Goal: Information Seeking & Learning: Learn about a topic

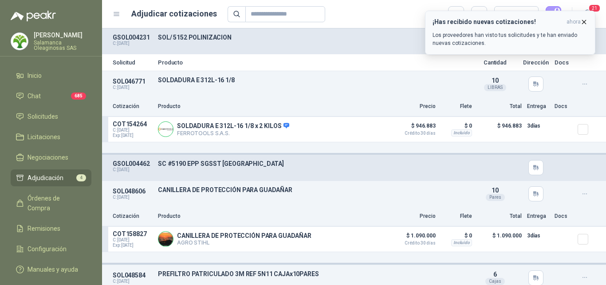
click at [585, 25] on icon "button" at bounding box center [585, 22] width 8 height 8
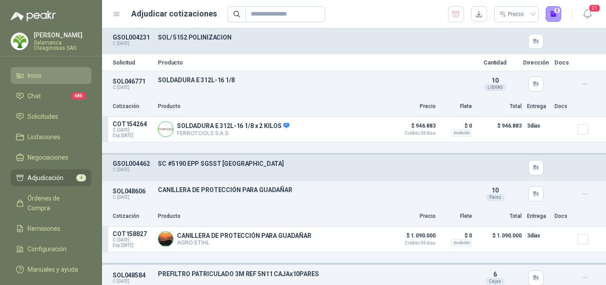
click at [41, 75] on span "Inicio" at bounding box center [35, 76] width 14 height 10
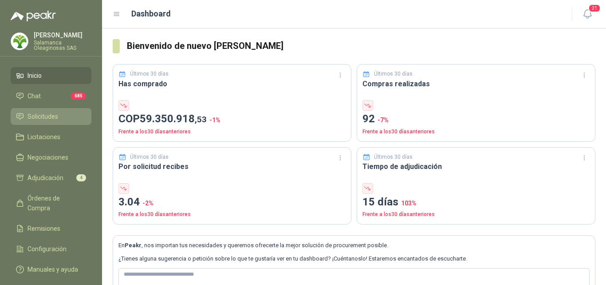
click at [60, 115] on li "Solicitudes" at bounding box center [51, 116] width 70 height 10
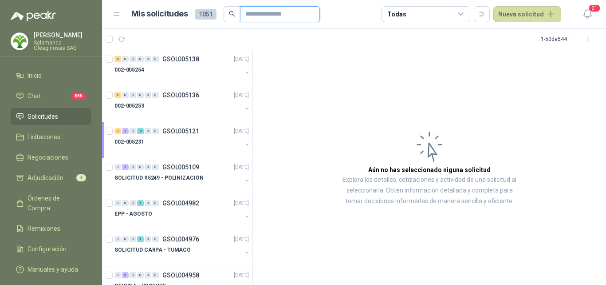
click at [262, 15] on input "text" at bounding box center [277, 14] width 62 height 15
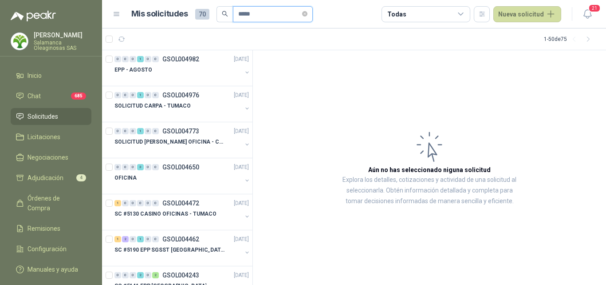
type input "*****"
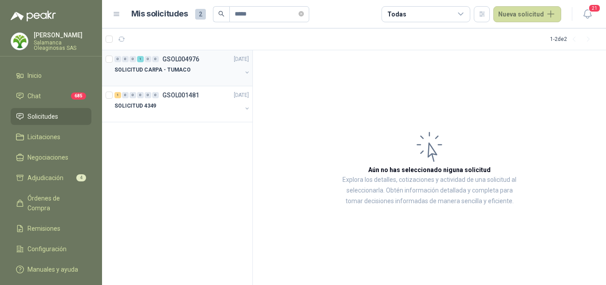
click at [186, 73] on div "SOLICITUD CARPA - TUMACO" at bounding box center [178, 69] width 127 height 11
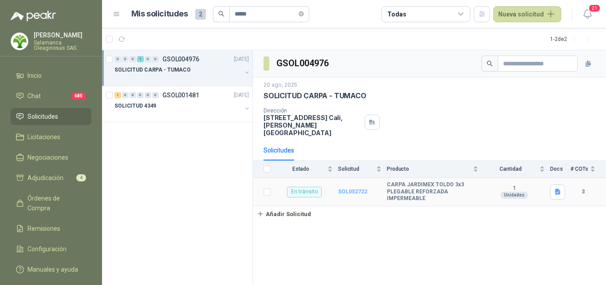
click at [350, 188] on b "SOL052722" at bounding box center [352, 191] width 29 height 6
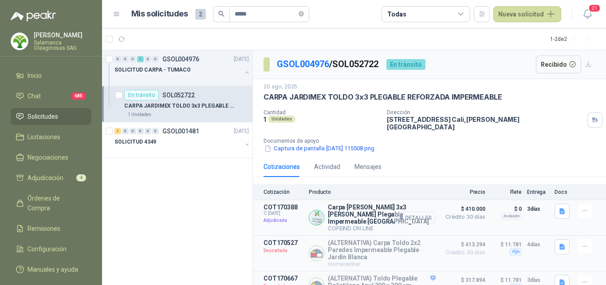
click at [414, 211] on button "Detalles" at bounding box center [415, 217] width 42 height 12
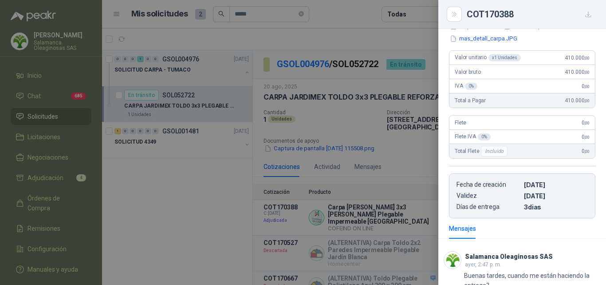
scroll to position [123, 0]
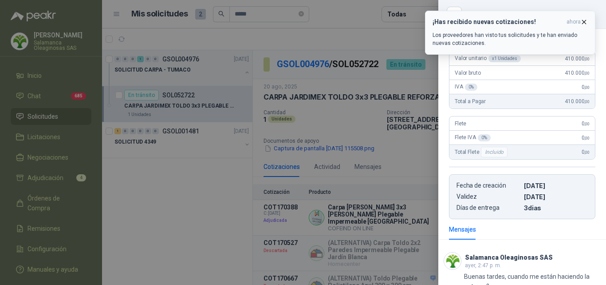
click at [586, 24] on icon "button" at bounding box center [585, 22] width 8 height 8
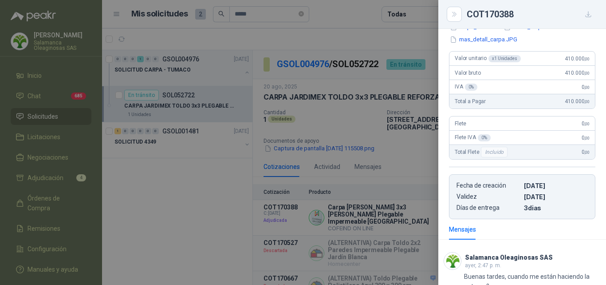
click at [206, 166] on div at bounding box center [303, 142] width 606 height 285
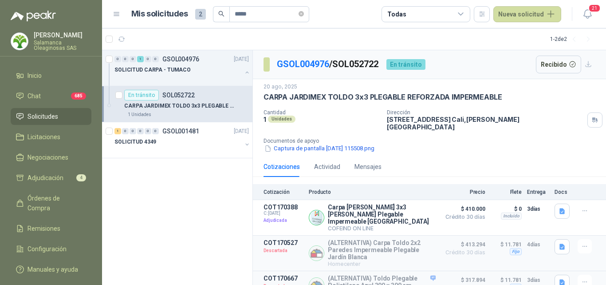
click at [143, 105] on p "CARPA JARDIMEX TOLDO 3x3 PLEGABLE REFORZADA IMPERMEABLE" at bounding box center [179, 106] width 111 height 8
click at [160, 78] on div at bounding box center [178, 78] width 127 height 7
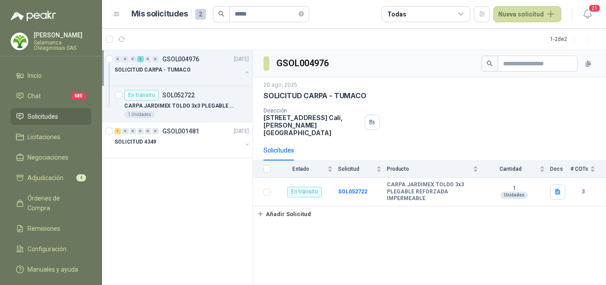
click at [57, 39] on div "Monica Pareja Salamanca Oleaginosas SAS" at bounding box center [63, 41] width 58 height 19
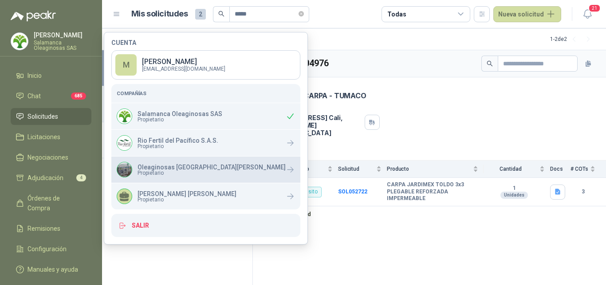
click at [165, 174] on span "Propietario" at bounding box center [212, 172] width 148 height 5
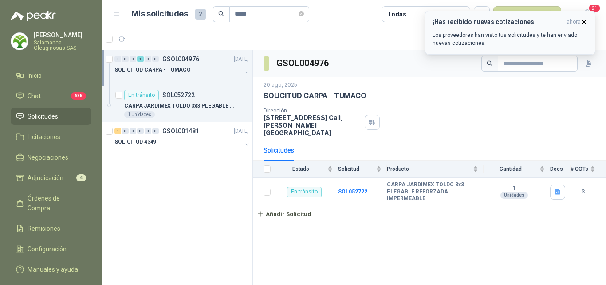
click at [582, 20] on icon "button" at bounding box center [585, 22] width 8 height 8
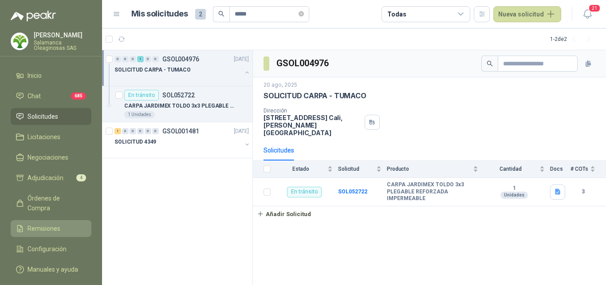
click at [59, 223] on span "Remisiones" at bounding box center [44, 228] width 33 height 10
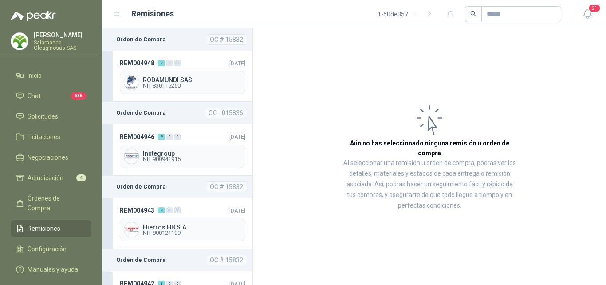
click at [53, 36] on p "[PERSON_NAME]" at bounding box center [63, 35] width 58 height 6
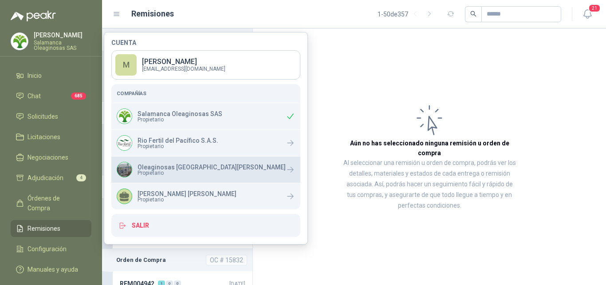
click at [134, 174] on div "Oleaginosas San Fernando Propietario" at bounding box center [201, 170] width 169 height 16
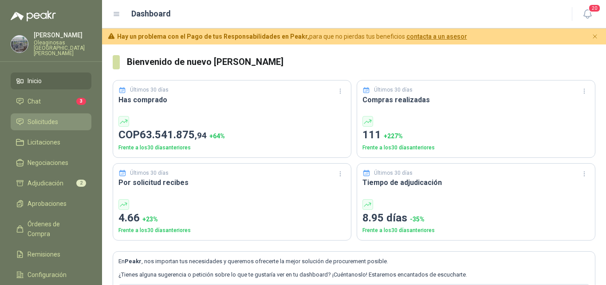
click at [48, 117] on span "Solicitudes" at bounding box center [43, 122] width 31 height 10
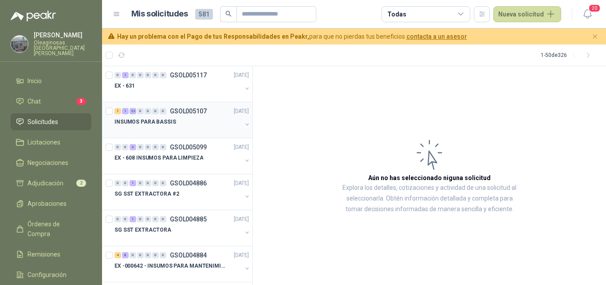
click at [176, 121] on div "INSUMOS PARA BASSIS" at bounding box center [178, 121] width 127 height 11
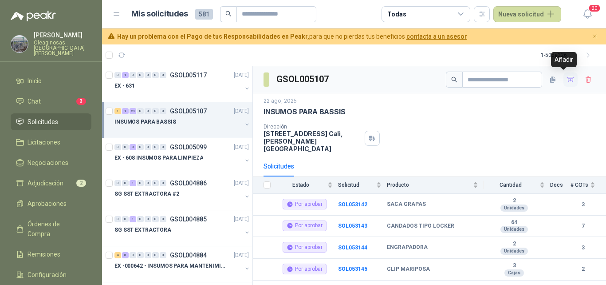
click at [566, 83] on button "button" at bounding box center [571, 79] width 14 height 14
click at [567, 83] on icon "button" at bounding box center [571, 80] width 8 height 8
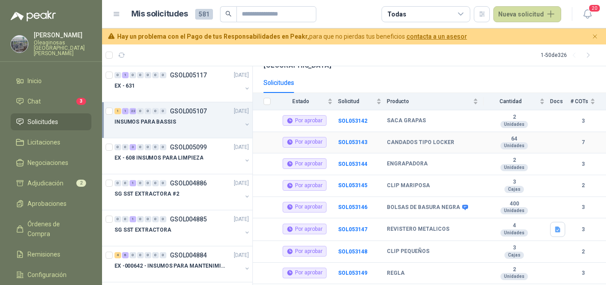
scroll to position [89, 0]
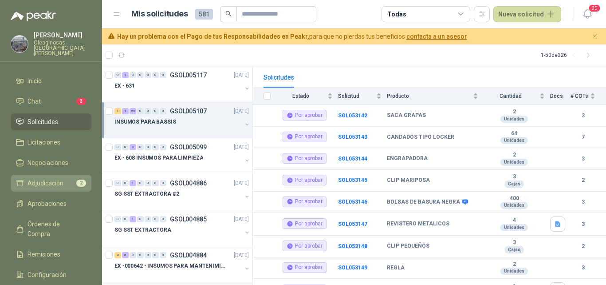
click at [59, 178] on span "Adjudicación" at bounding box center [46, 183] width 36 height 10
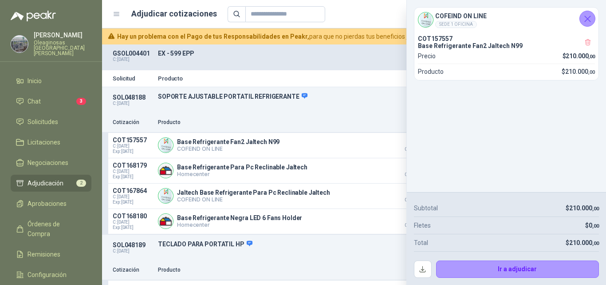
click at [583, 21] on icon "Cerrar" at bounding box center [588, 18] width 11 height 11
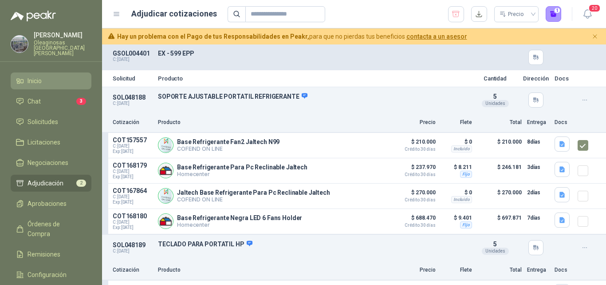
click at [47, 80] on link "Inicio" at bounding box center [51, 80] width 81 height 17
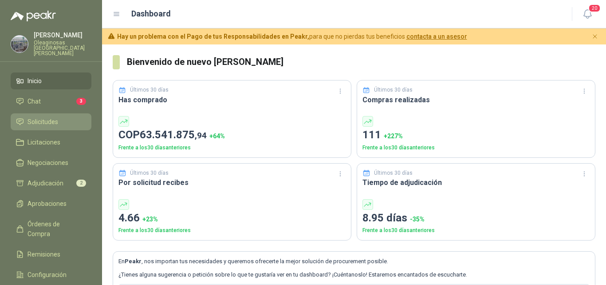
click at [54, 119] on span "Solicitudes" at bounding box center [43, 122] width 31 height 10
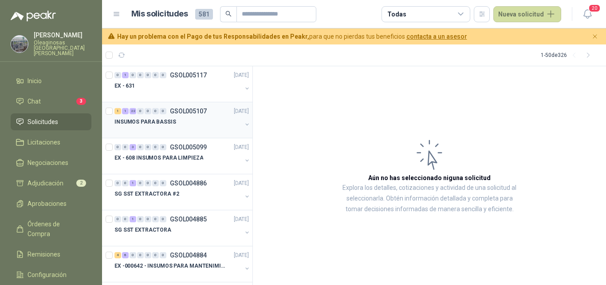
click at [183, 123] on div "INSUMOS PARA BASSIS" at bounding box center [178, 121] width 127 height 11
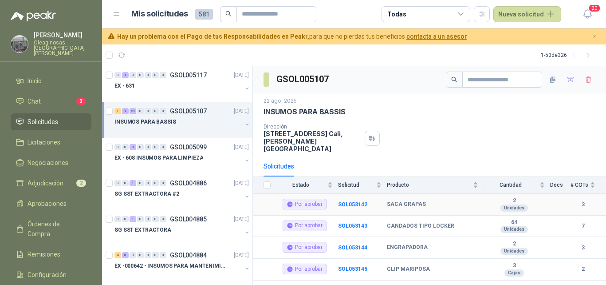
click at [316, 198] on div "Por aprobar" at bounding box center [305, 203] width 44 height 11
click at [354, 201] on b "SOL053142" at bounding box center [352, 204] width 29 height 6
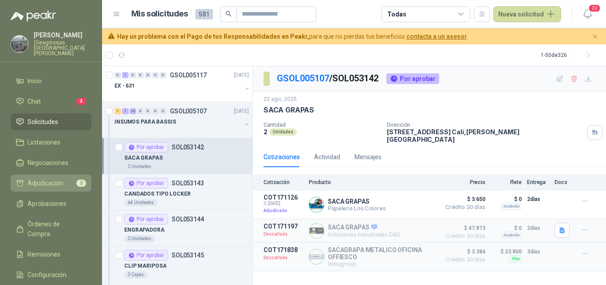
click at [51, 178] on span "Adjudicación" at bounding box center [46, 183] width 36 height 10
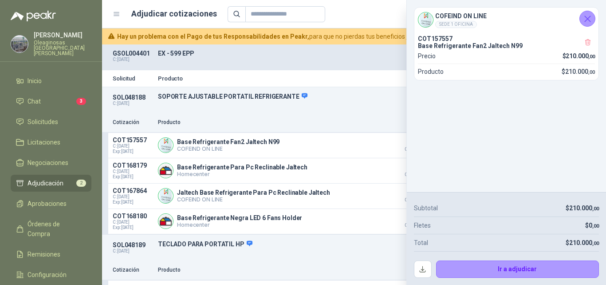
click at [470, 257] on div "Ir a adjudicar" at bounding box center [506, 264] width 185 height 27
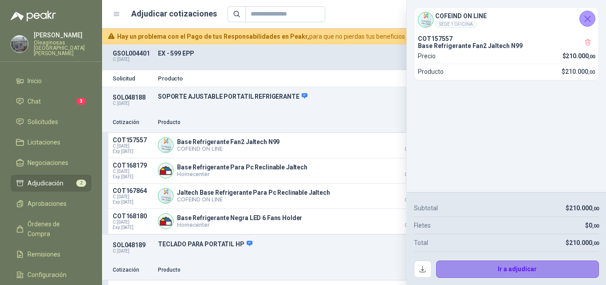
click at [474, 275] on button "Ir a adjudicar" at bounding box center [517, 269] width 163 height 18
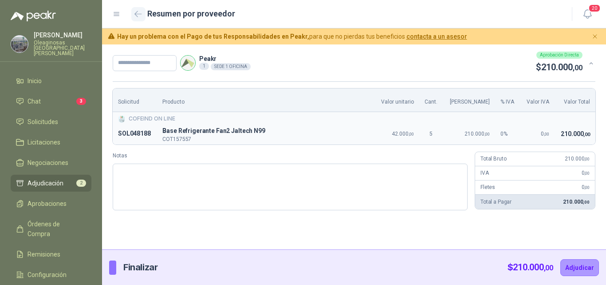
click at [137, 15] on icon "button" at bounding box center [139, 14] width 8 height 7
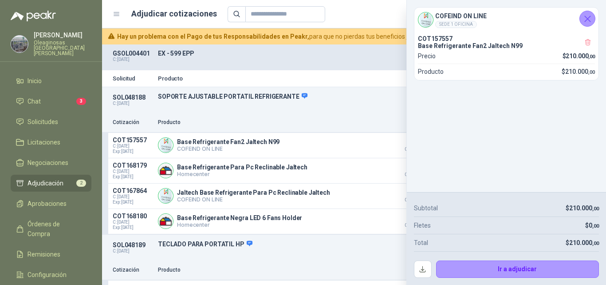
click at [581, 19] on button "Cerrar" at bounding box center [588, 19] width 16 height 16
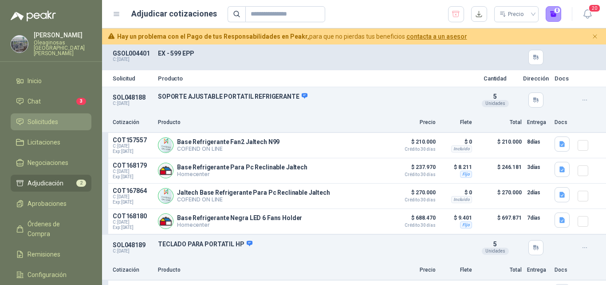
click at [49, 117] on span "Solicitudes" at bounding box center [43, 122] width 31 height 10
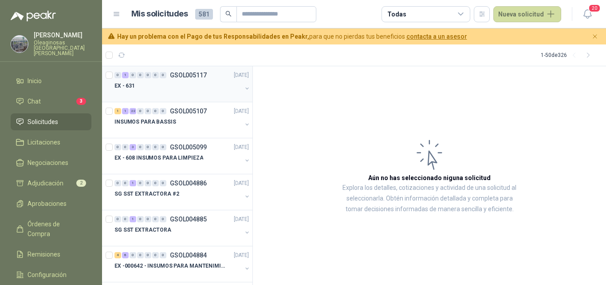
click at [165, 94] on div at bounding box center [178, 94] width 127 height 7
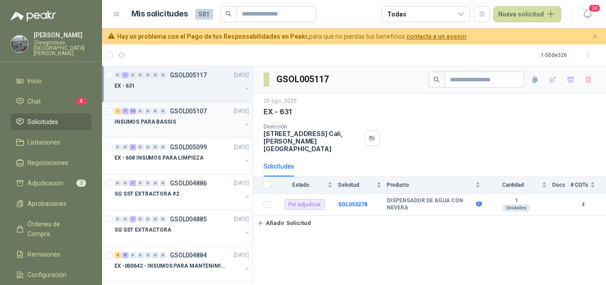
click at [168, 123] on p "INSUMOS PARA BASSIS" at bounding box center [146, 122] width 62 height 8
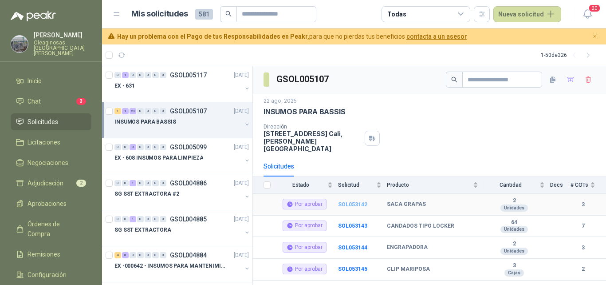
click at [356, 201] on b "SOL053142" at bounding box center [352, 204] width 29 height 6
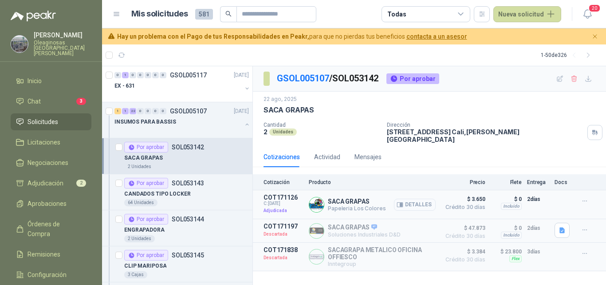
click at [409, 202] on button "Detalles" at bounding box center [415, 204] width 42 height 12
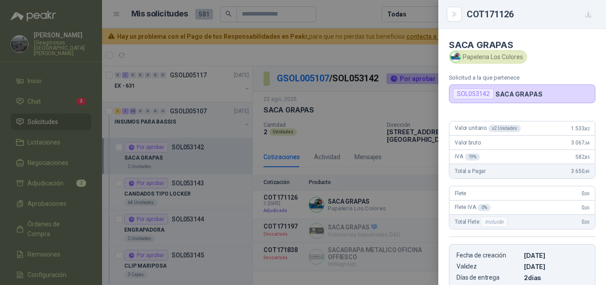
click at [408, 198] on div at bounding box center [303, 142] width 606 height 285
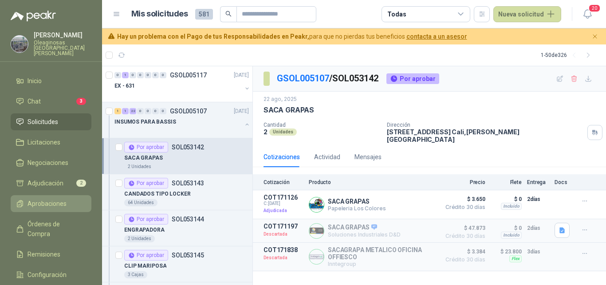
click at [62, 198] on span "Aprobaciones" at bounding box center [47, 203] width 39 height 10
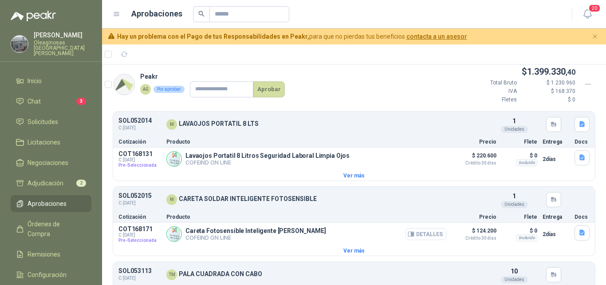
scroll to position [2227, 0]
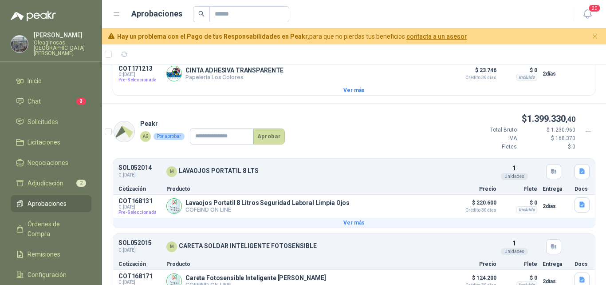
click at [363, 227] on button "Ver más" at bounding box center [354, 223] width 482 height 10
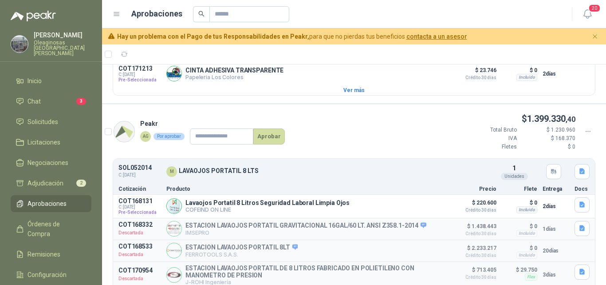
scroll to position [2271, 0]
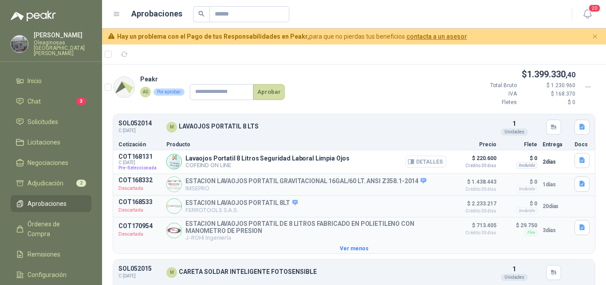
click at [415, 167] on button "Detalles" at bounding box center [426, 161] width 42 height 12
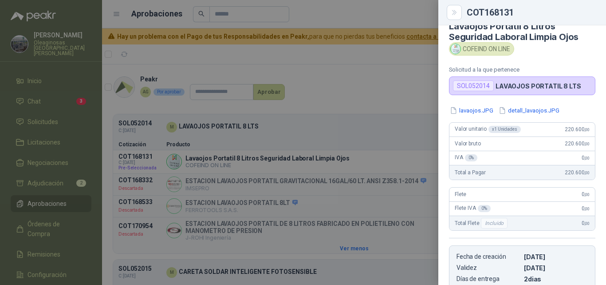
scroll to position [0, 0]
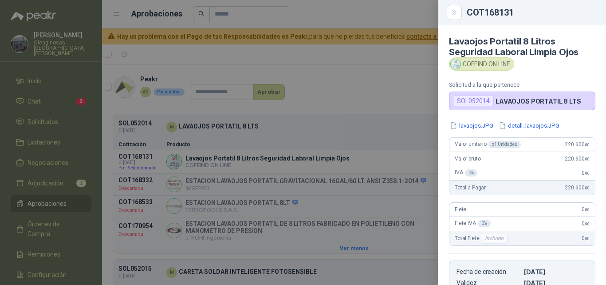
click at [404, 86] on div at bounding box center [303, 142] width 606 height 285
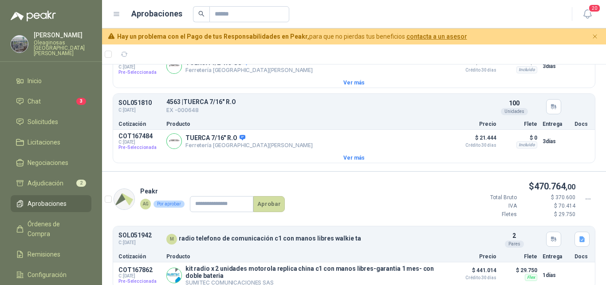
scroll to position [355, 0]
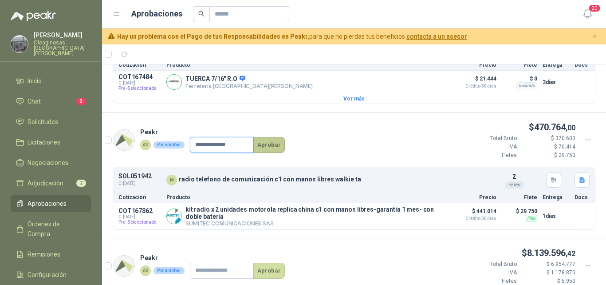
scroll to position [400, 0]
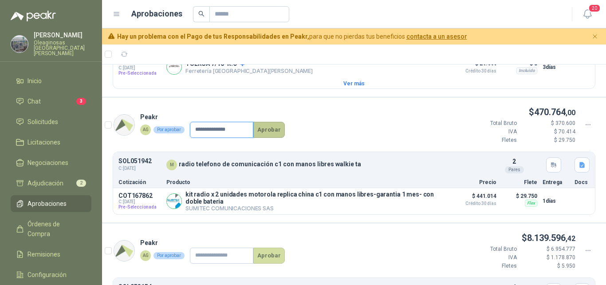
type input "**********"
click at [273, 136] on button "Aprobar" at bounding box center [270, 130] width 32 height 16
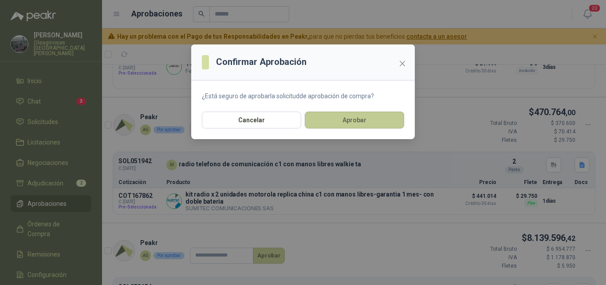
click at [344, 128] on button "Aprobar" at bounding box center [354, 119] width 99 height 17
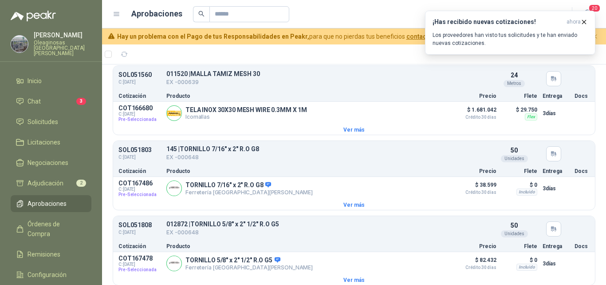
scroll to position [0, 0]
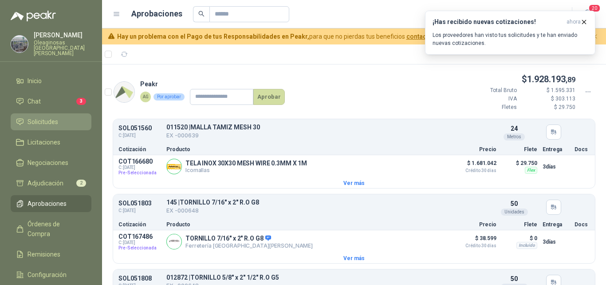
click at [55, 118] on span "Solicitudes" at bounding box center [43, 122] width 31 height 10
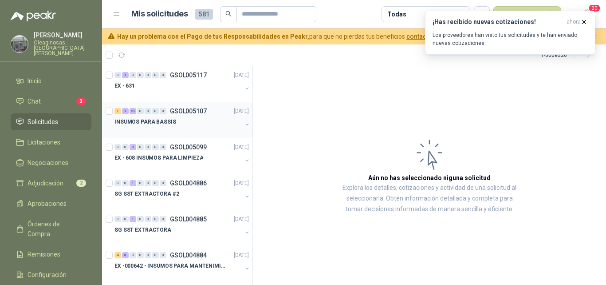
click at [190, 129] on div at bounding box center [178, 130] width 127 height 7
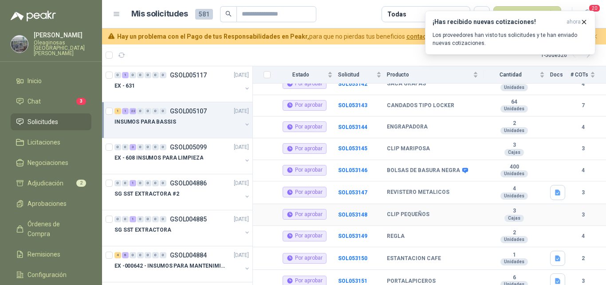
scroll to position [133, 0]
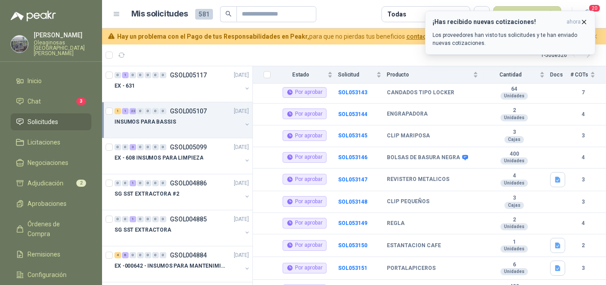
click at [583, 20] on icon "button" at bounding box center [585, 22] width 8 height 8
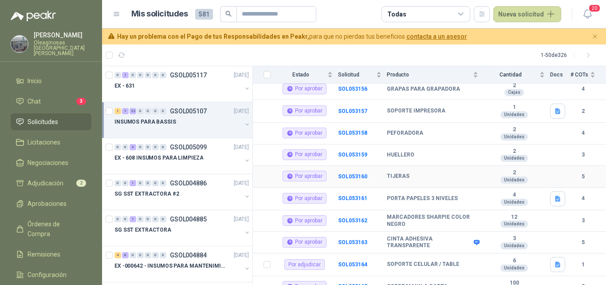
scroll to position [443, 0]
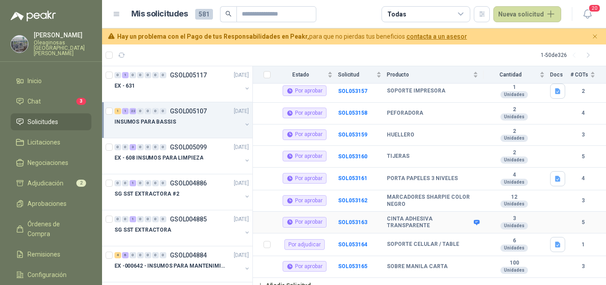
click at [353, 218] on td "SOL053163" at bounding box center [362, 222] width 49 height 22
click at [353, 219] on b "SOL053163" at bounding box center [352, 222] width 29 height 6
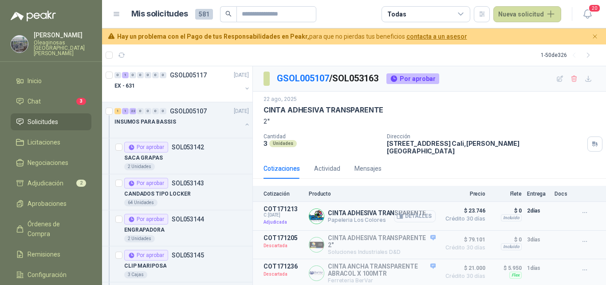
click at [412, 210] on button "Detalles" at bounding box center [415, 216] width 42 height 12
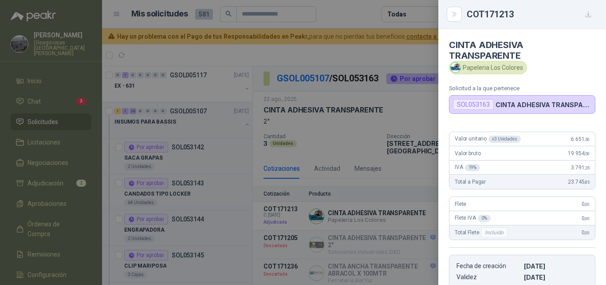
click at [568, 156] on span "19.954 ,50" at bounding box center [579, 153] width 22 height 6
click at [579, 186] on div "Total a Pagar 23.745 ,85" at bounding box center [523, 181] width 146 height 14
click at [281, 213] on div at bounding box center [303, 142] width 606 height 285
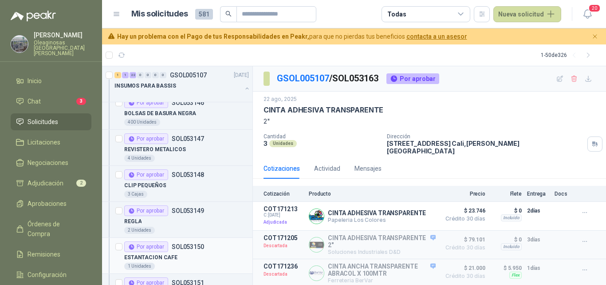
scroll to position [178, 0]
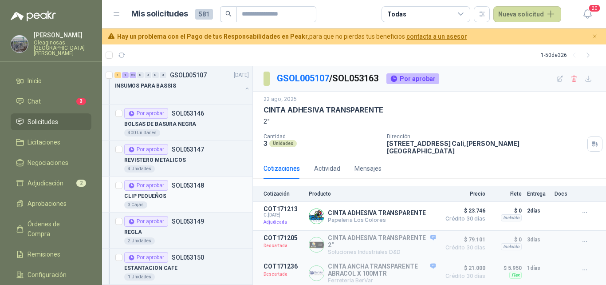
click at [178, 200] on div "CLIP PEQUEÑOS" at bounding box center [186, 195] width 125 height 11
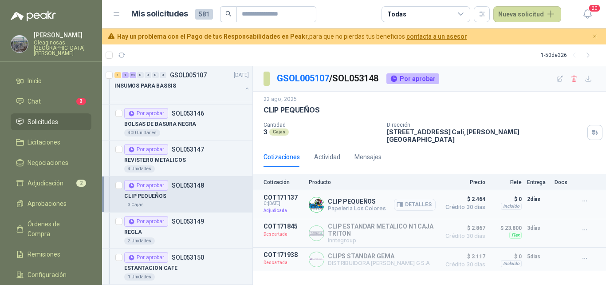
click at [419, 198] on button "Detalles" at bounding box center [415, 204] width 42 height 12
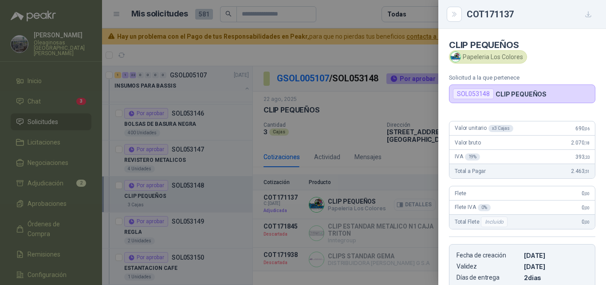
scroll to position [147, 0]
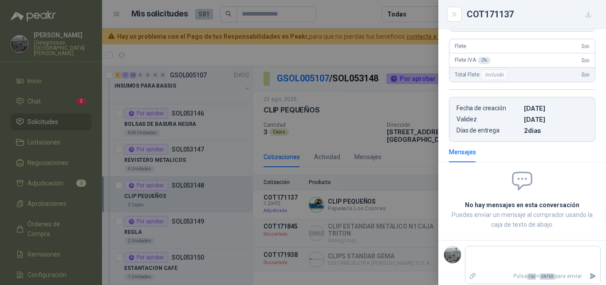
click at [380, 199] on div at bounding box center [303, 142] width 606 height 285
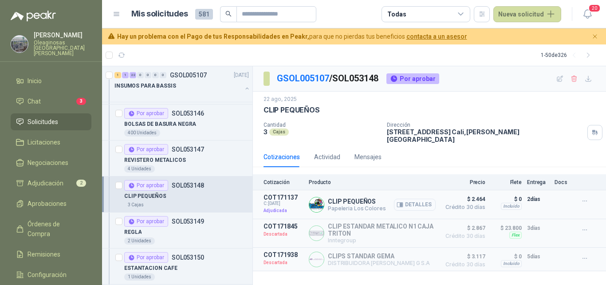
click at [416, 199] on button "Detalles" at bounding box center [415, 204] width 42 height 12
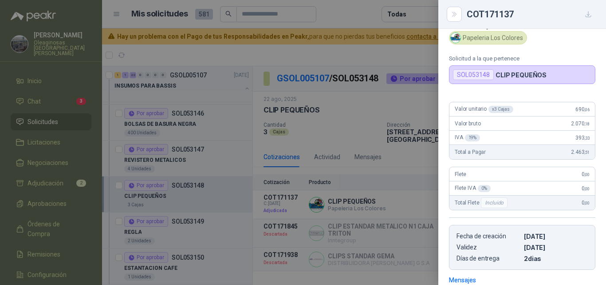
scroll to position [14, 0]
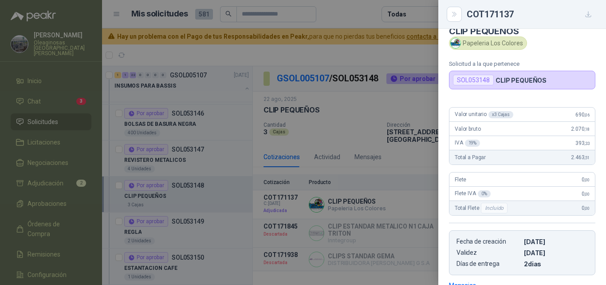
click at [558, 214] on div "Total Flete Incluido 0 ,00" at bounding box center [523, 208] width 146 height 14
click at [189, 231] on div at bounding box center [303, 142] width 606 height 285
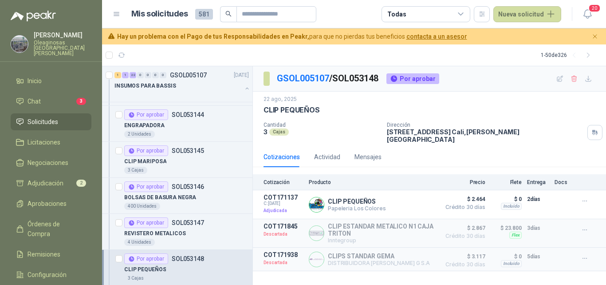
scroll to position [89, 0]
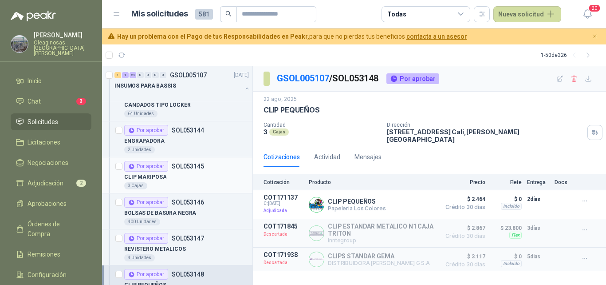
click at [215, 174] on div "CLIP MARIPOSA" at bounding box center [186, 176] width 125 height 11
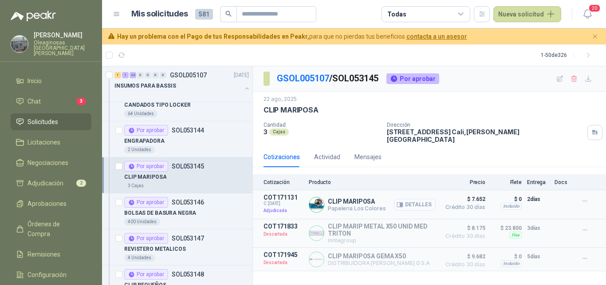
click at [424, 198] on button "Detalles" at bounding box center [415, 204] width 42 height 12
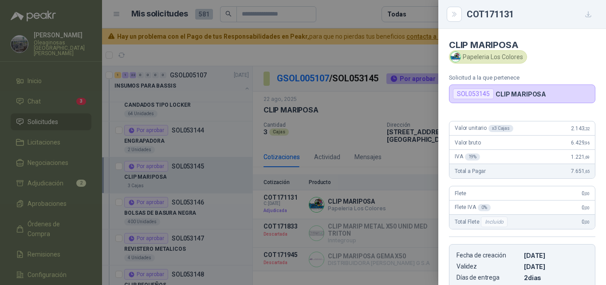
click at [556, 234] on div "Valor unitario x 3 Cajas 2.143 ,32 Valor bruto 6.429 ,96 IVA 19 % 1.221 ,69 Tot…" at bounding box center [523, 201] width 168 height 175
click at [192, 240] on div at bounding box center [303, 142] width 606 height 285
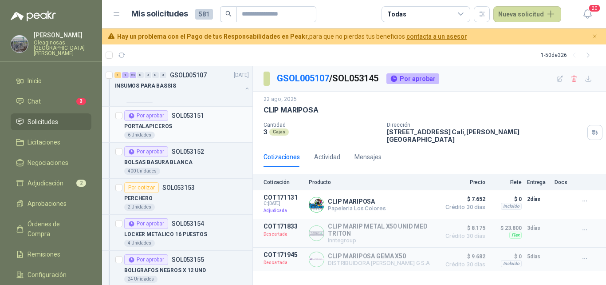
scroll to position [400, 0]
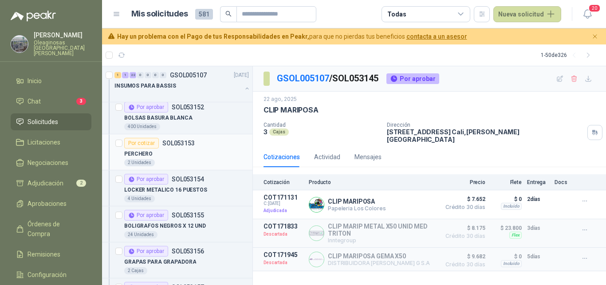
click at [196, 157] on div "PERCHERO" at bounding box center [186, 153] width 125 height 11
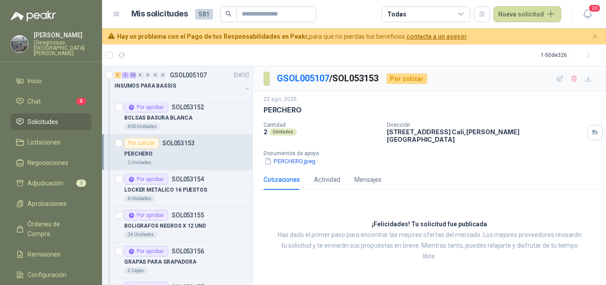
click at [556, 207] on div "¡Felicidades! Tu solicitud fue publicada Has dado el primer paso para encontrar…" at bounding box center [429, 240] width 353 height 87
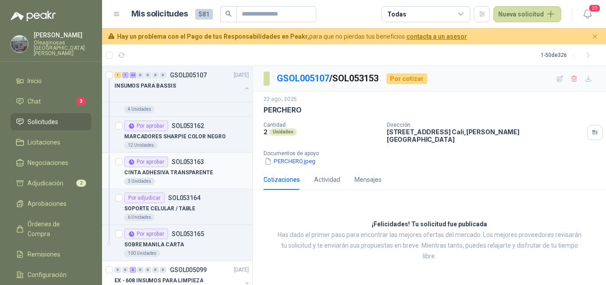
scroll to position [755, 0]
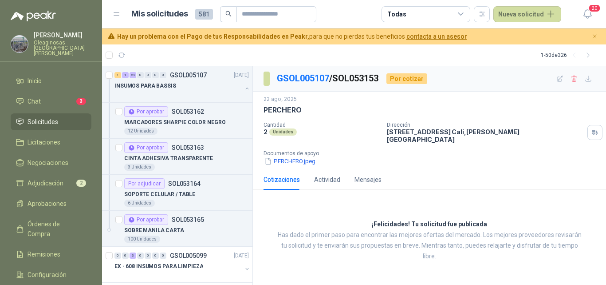
click at [559, 183] on div "Cotizaciones Actividad Mensajes" at bounding box center [430, 179] width 332 height 20
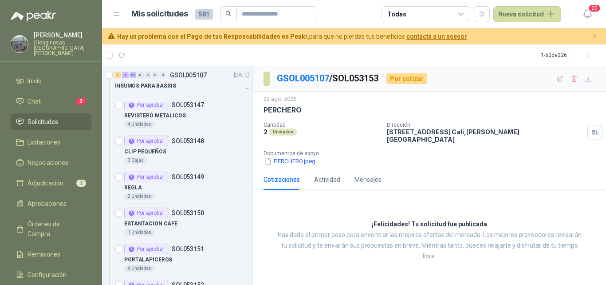
scroll to position [266, 0]
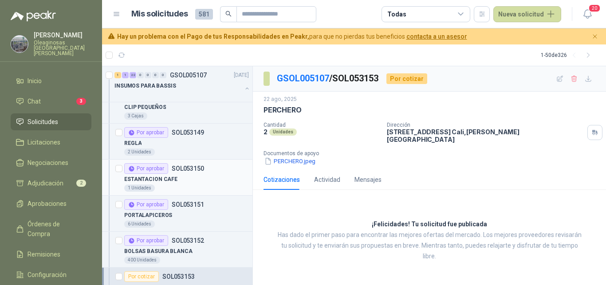
click at [193, 188] on div "1 Unidades" at bounding box center [186, 187] width 125 height 7
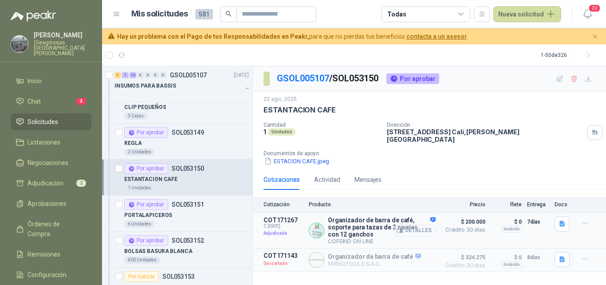
click at [428, 224] on button "Detalles" at bounding box center [415, 230] width 42 height 12
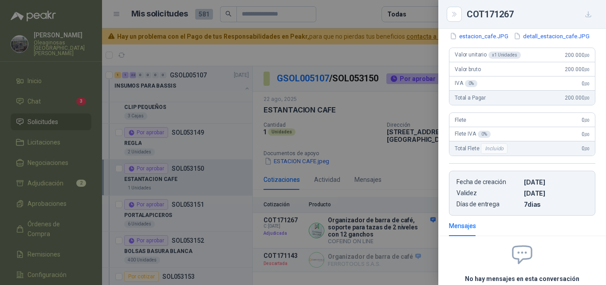
scroll to position [151, 0]
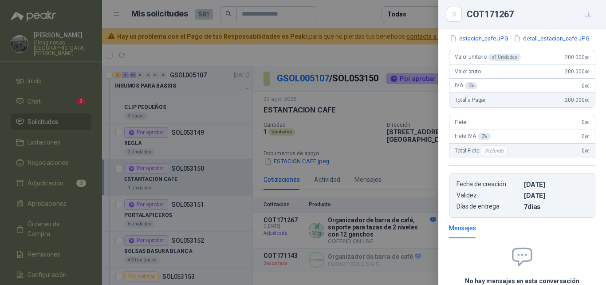
click at [589, 234] on div "Mensajes" at bounding box center [523, 228] width 168 height 20
click at [563, 158] on div "Total Flete Incluido 0 ,00" at bounding box center [523, 150] width 146 height 14
click at [347, 200] on div at bounding box center [303, 142] width 606 height 285
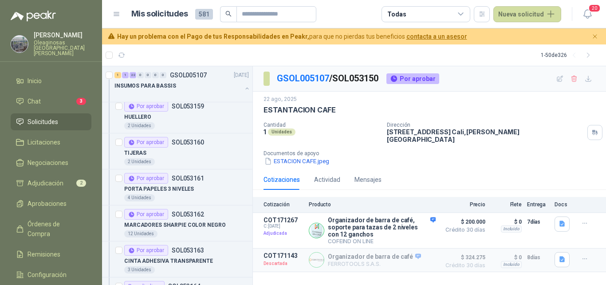
scroll to position [666, 0]
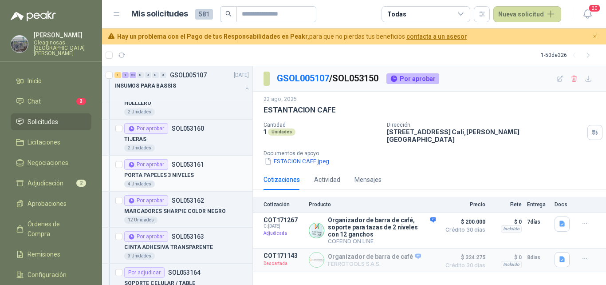
click at [192, 179] on div "PORTA PAPELES 3 NIVELES" at bounding box center [186, 175] width 125 height 11
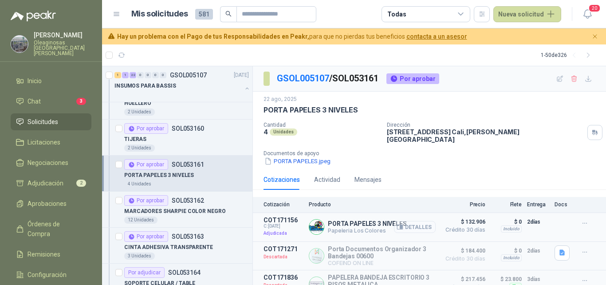
click at [418, 223] on button "Detalles" at bounding box center [415, 227] width 42 height 12
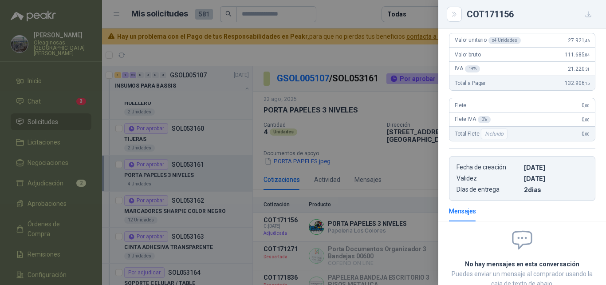
scroll to position [14, 0]
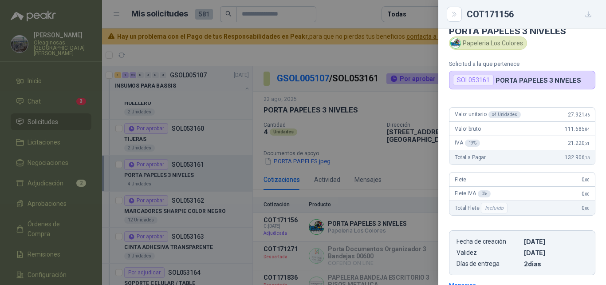
click at [567, 148] on div "IVA 19 % 21.220 ,31" at bounding box center [523, 143] width 146 height 14
click at [182, 238] on div at bounding box center [303, 142] width 606 height 285
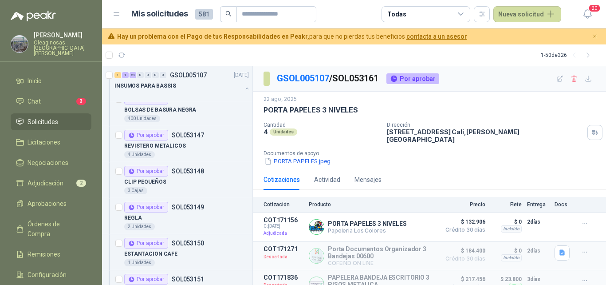
scroll to position [178, 0]
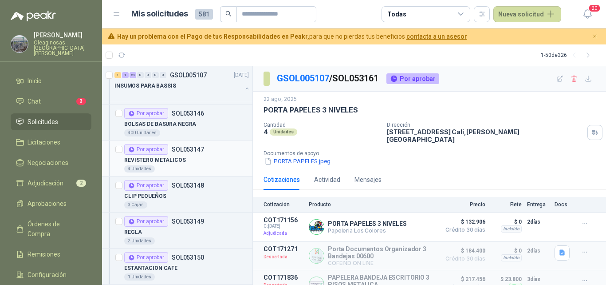
click at [183, 165] on div "REVISTERO METALICOS" at bounding box center [186, 160] width 125 height 11
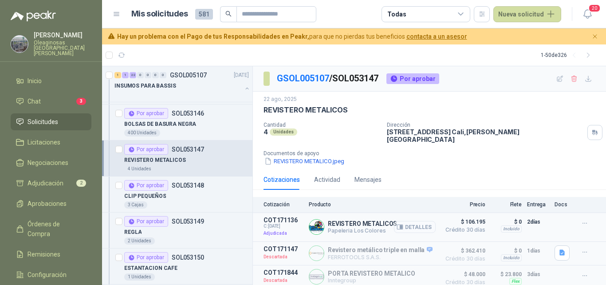
click at [425, 221] on button "Detalles" at bounding box center [415, 227] width 42 height 12
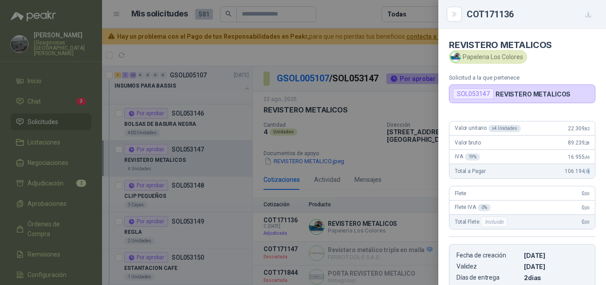
click at [585, 172] on span ",74" at bounding box center [587, 171] width 5 height 5
click at [552, 183] on div "Valor unitario x 4 Unidades 22.309 ,82 Valor bruto 89.239 ,28 IVA 19 % 16.955 ,…" at bounding box center [523, 201] width 168 height 175
click at [152, 246] on div at bounding box center [303, 142] width 606 height 285
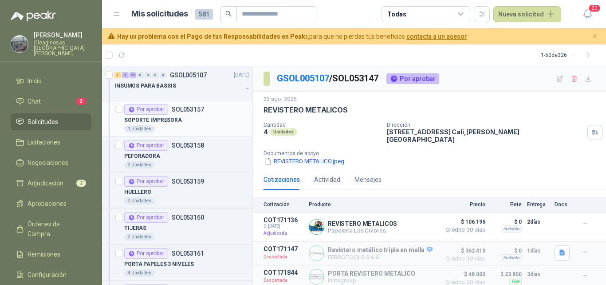
scroll to position [622, 0]
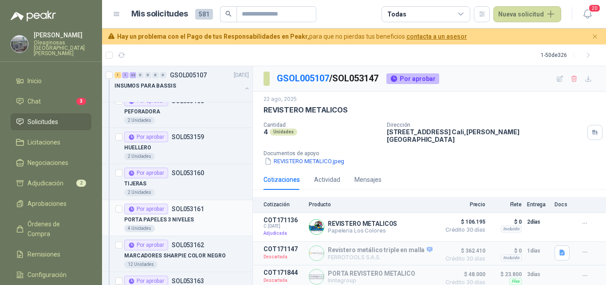
click at [177, 226] on div "4 Unidades" at bounding box center [186, 228] width 125 height 7
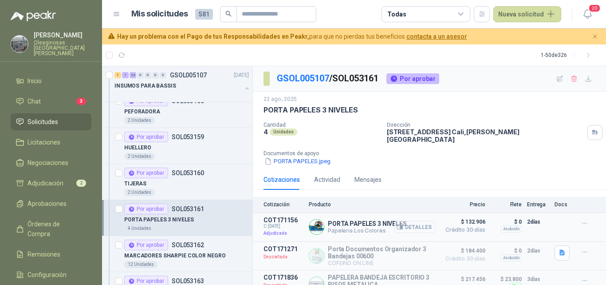
click at [418, 221] on button "Detalles" at bounding box center [415, 227] width 42 height 12
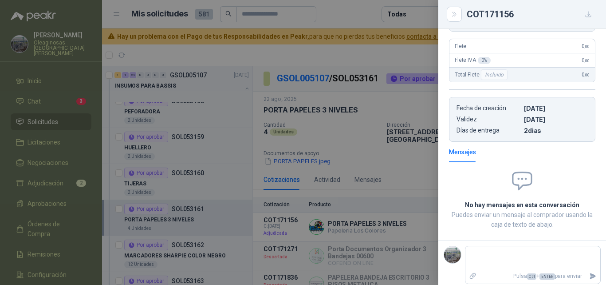
scroll to position [58, 0]
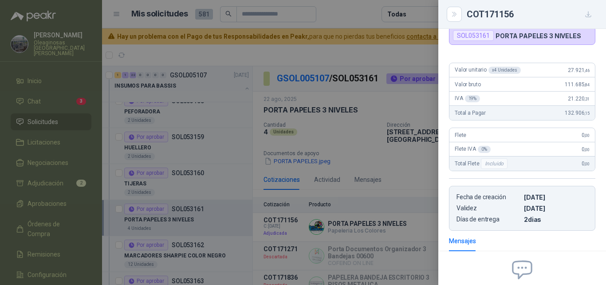
click at [571, 210] on p "[DATE]" at bounding box center [556, 208] width 64 height 8
click at [140, 239] on div at bounding box center [303, 142] width 606 height 285
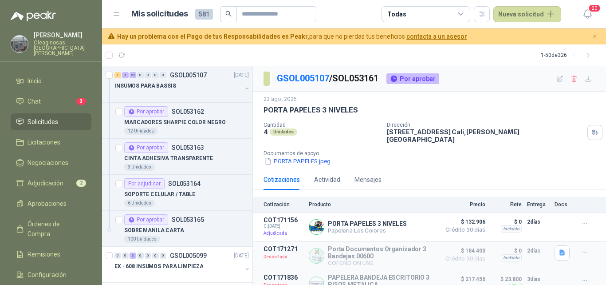
scroll to position [799, 0]
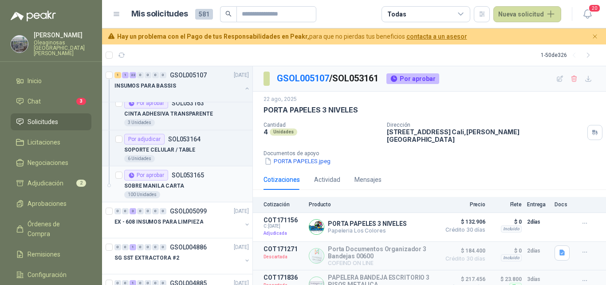
click at [172, 194] on div "100 Unidades" at bounding box center [186, 194] width 125 height 7
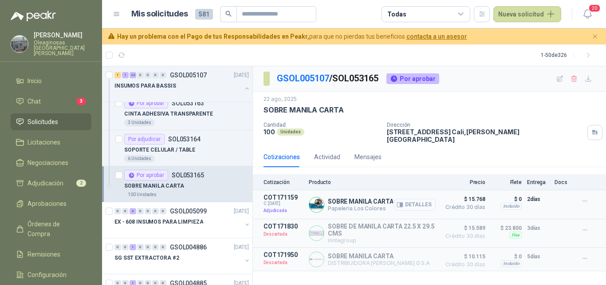
click at [423, 198] on button "Detalles" at bounding box center [415, 204] width 42 height 12
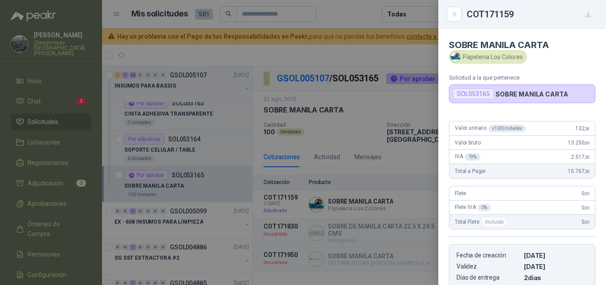
click at [567, 204] on div "Flete IVA 0 % 0 ,00" at bounding box center [523, 207] width 146 height 14
click at [143, 164] on div at bounding box center [303, 142] width 606 height 285
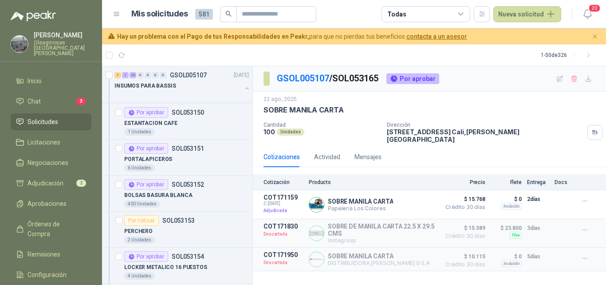
scroll to position [311, 0]
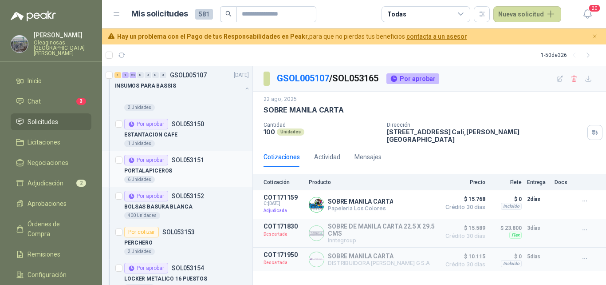
click at [192, 169] on div "PORTALAPICEROS" at bounding box center [186, 170] width 125 height 11
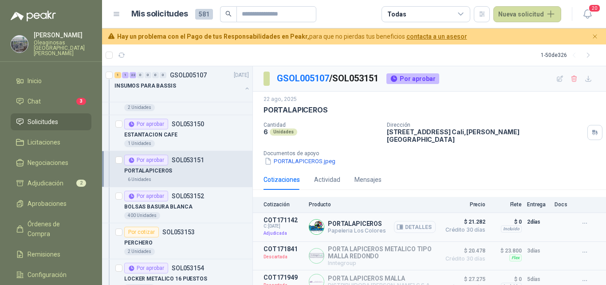
click at [404, 221] on button "Detalles" at bounding box center [415, 227] width 42 height 12
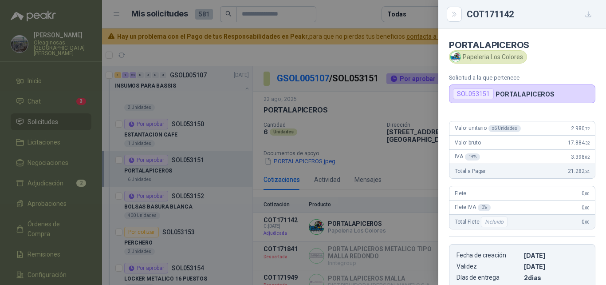
click at [561, 186] on article "Flete 0 ,00 Flete IVA 0 % 0 ,00 Total Flete Incluido 0 ,00" at bounding box center [522, 208] width 147 height 44
click at [196, 210] on div at bounding box center [303, 142] width 606 height 285
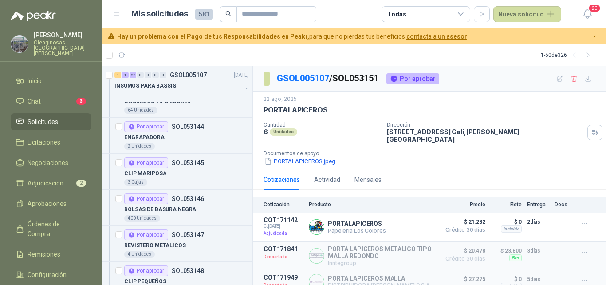
scroll to position [89, 0]
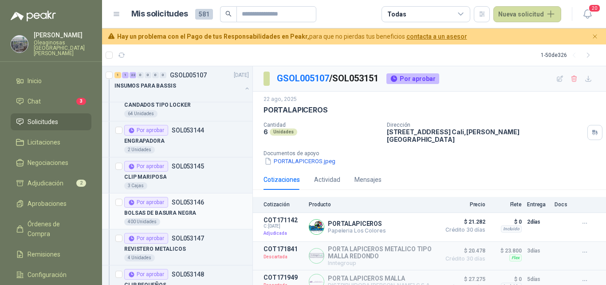
click at [210, 221] on div "400 Unidades" at bounding box center [186, 221] width 125 height 7
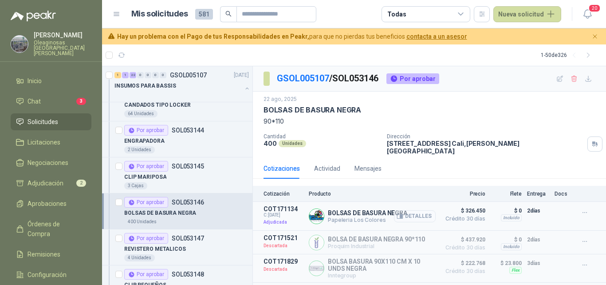
click at [402, 212] on button "Detalles" at bounding box center [415, 216] width 42 height 12
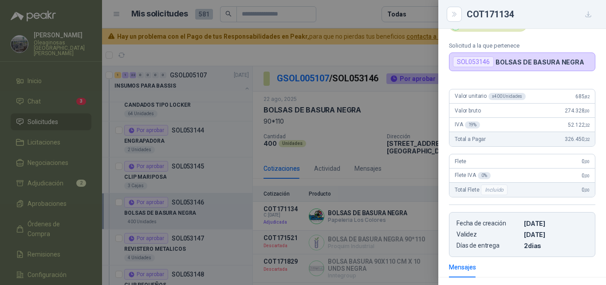
scroll to position [14, 0]
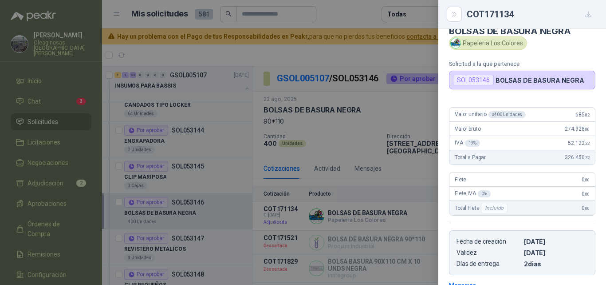
drag, startPoint x: 580, startPoint y: 181, endPoint x: 572, endPoint y: 183, distance: 8.3
click at [585, 181] on span ",00" at bounding box center [587, 179] width 5 height 5
click at [380, 215] on div at bounding box center [303, 142] width 606 height 285
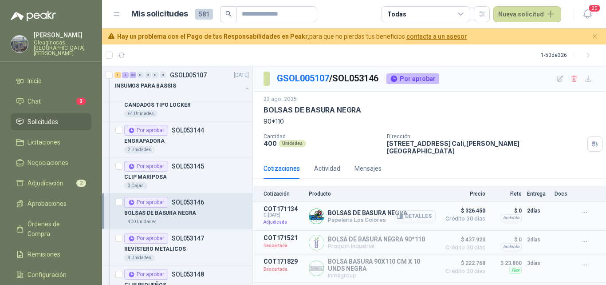
click at [412, 210] on button "Detalles" at bounding box center [415, 216] width 42 height 12
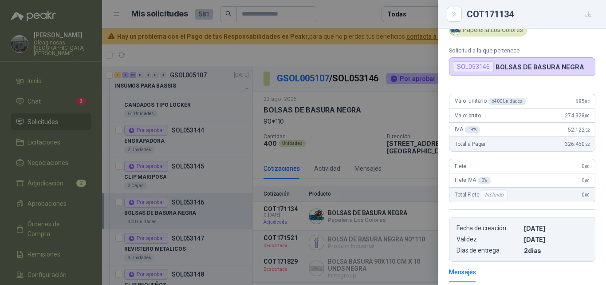
scroll to position [18, 0]
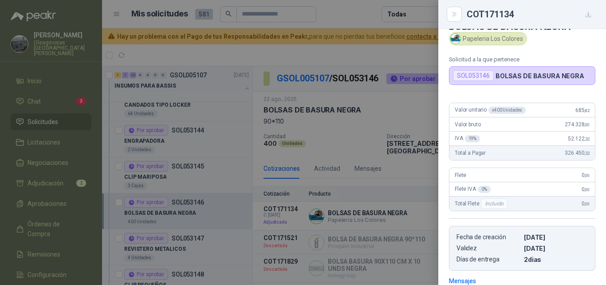
click at [583, 214] on div "Valor unitario x 400 Unidades 685 ,82 Valor bruto 274.328 ,00 IVA 19 % 52.122 ,…" at bounding box center [523, 182] width 168 height 175
click at [200, 219] on div at bounding box center [303, 142] width 606 height 285
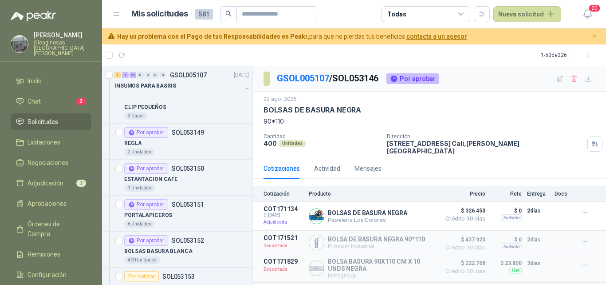
scroll to position [311, 0]
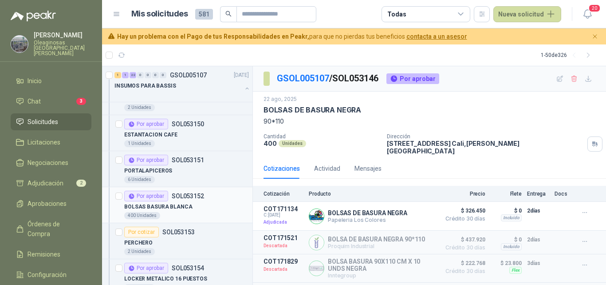
click at [198, 216] on div "400 Unidades" at bounding box center [186, 215] width 125 height 7
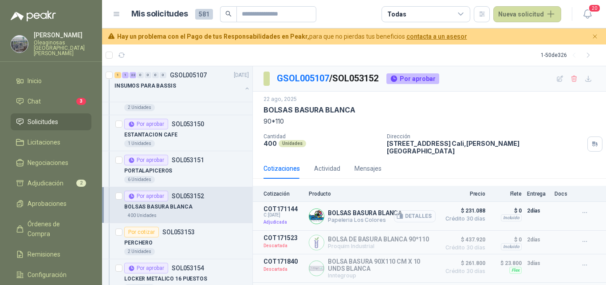
click at [423, 213] on button "Detalles" at bounding box center [415, 216] width 42 height 12
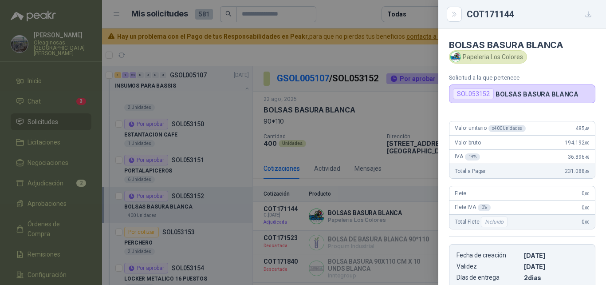
click at [579, 203] on div "Flete IVA 0 % 0 ,00" at bounding box center [523, 207] width 146 height 14
click at [151, 229] on div at bounding box center [303, 142] width 606 height 285
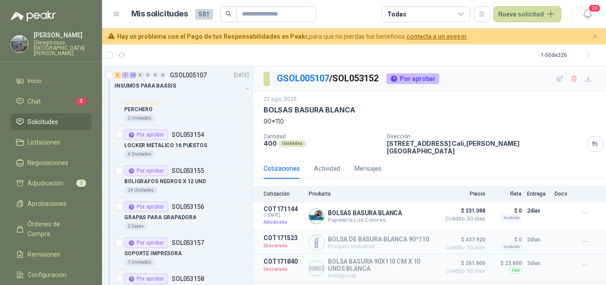
scroll to position [488, 0]
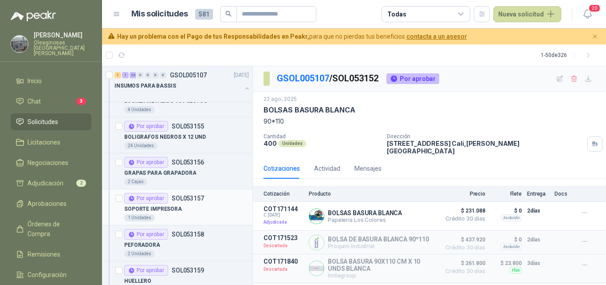
click at [189, 217] on div "1 Unidades" at bounding box center [186, 217] width 125 height 7
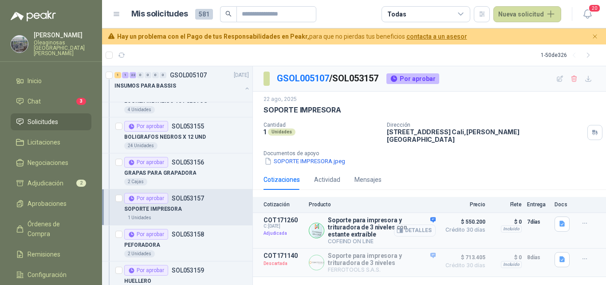
click at [417, 224] on button "Detalles" at bounding box center [415, 230] width 42 height 12
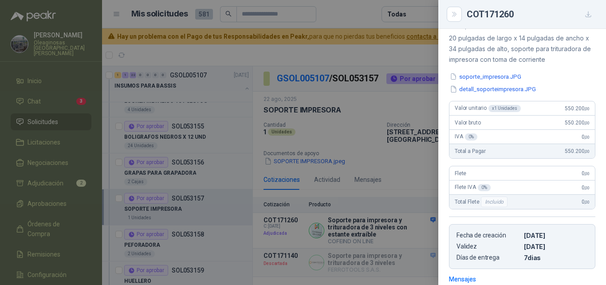
scroll to position [106, 0]
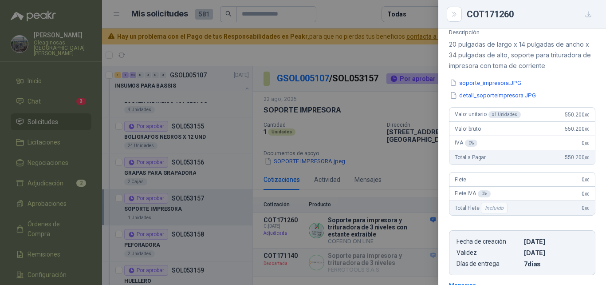
click at [563, 136] on div "IVA 0 % 0 ,00" at bounding box center [523, 143] width 146 height 14
click at [192, 206] on div at bounding box center [303, 142] width 606 height 285
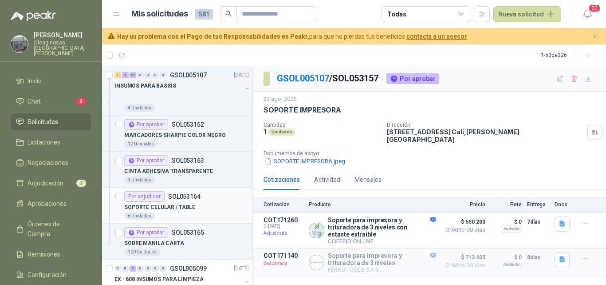
scroll to position [755, 0]
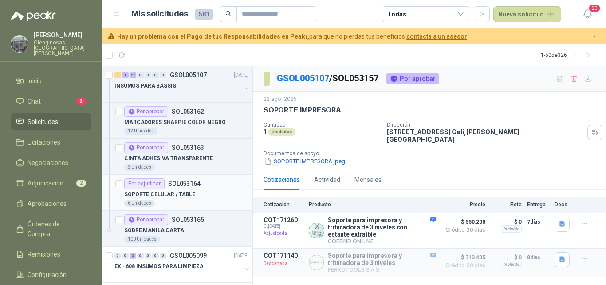
click at [205, 199] on div "SOPORTE CELULAR / TABLE" at bounding box center [186, 194] width 125 height 11
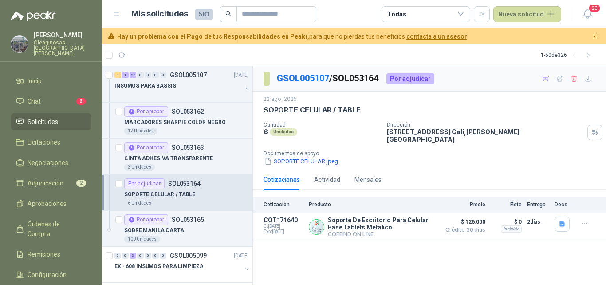
click at [582, 111] on div "SOPORTE CELULAR / TABLE" at bounding box center [430, 109] width 332 height 9
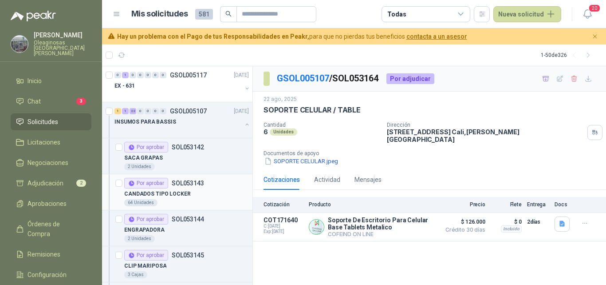
click at [201, 197] on div "CANDADOS TIPO LOCKER" at bounding box center [186, 193] width 125 height 11
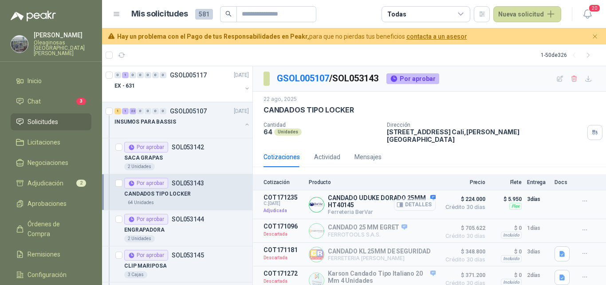
click at [403, 200] on button "Detalles" at bounding box center [415, 204] width 42 height 12
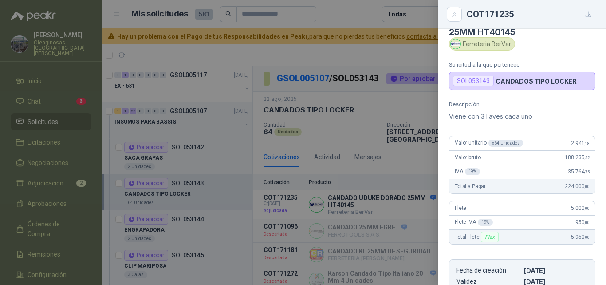
scroll to position [8, 0]
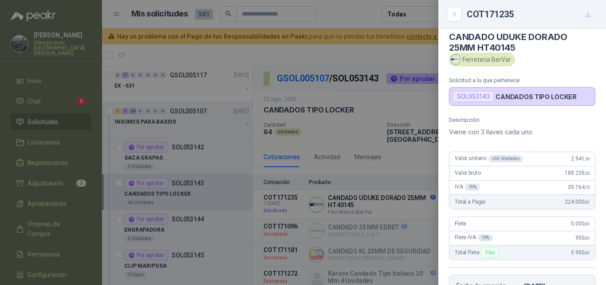
click at [589, 197] on div "Descripción Viene con 3 llaves cada uno Valor unitario x 64 Unidades 2.941 ,18 …" at bounding box center [523, 217] width 168 height 203
click at [386, 210] on div at bounding box center [303, 142] width 606 height 285
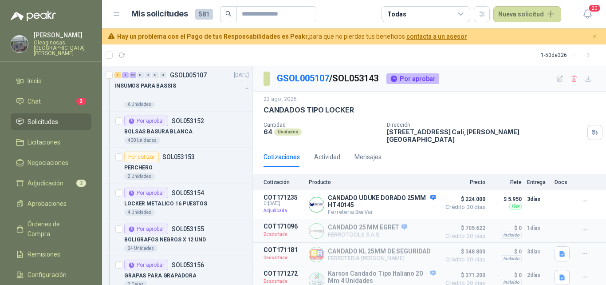
scroll to position [400, 0]
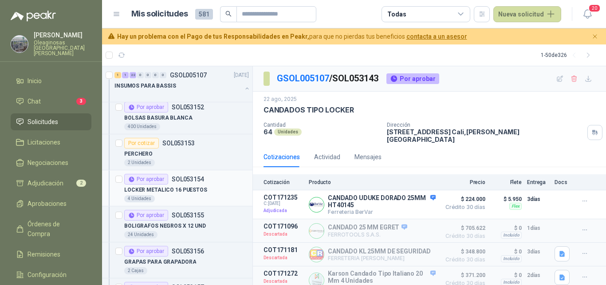
click at [182, 197] on div "4 Unidades" at bounding box center [186, 198] width 125 height 7
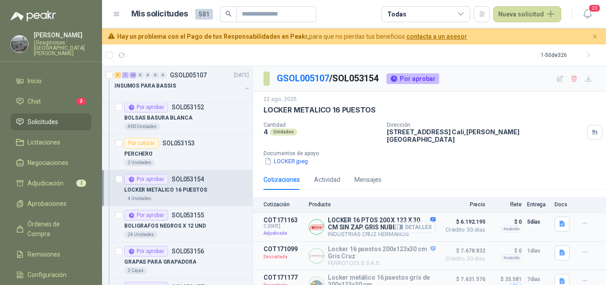
click at [417, 221] on button "Detalles" at bounding box center [415, 227] width 42 height 12
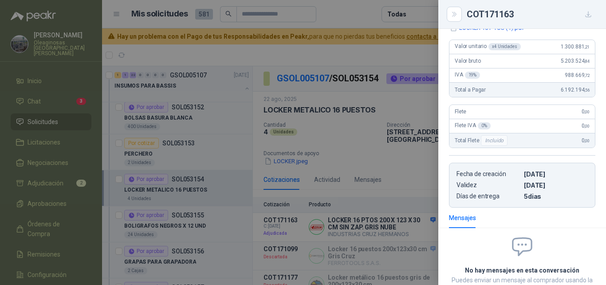
scroll to position [121, 0]
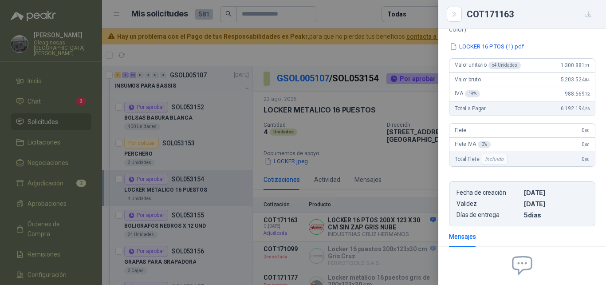
click at [395, 216] on div at bounding box center [303, 142] width 606 height 285
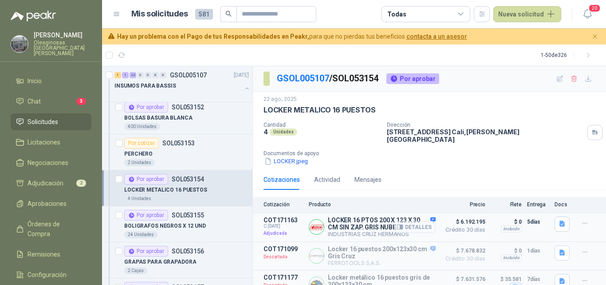
click at [408, 221] on button "Detalles" at bounding box center [415, 227] width 42 height 12
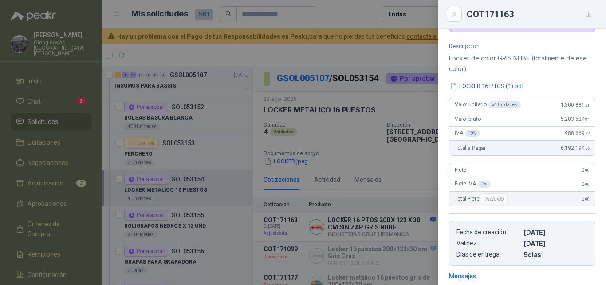
scroll to position [77, 0]
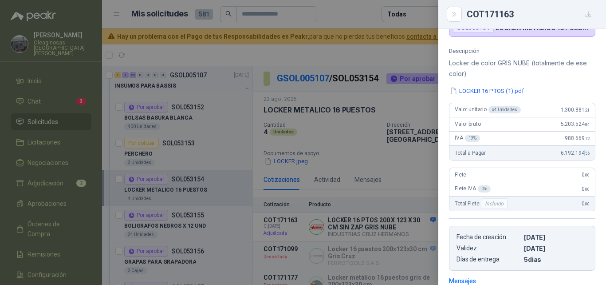
click at [577, 158] on div "Total a Pagar 6.192.194 ,56" at bounding box center [523, 153] width 146 height 14
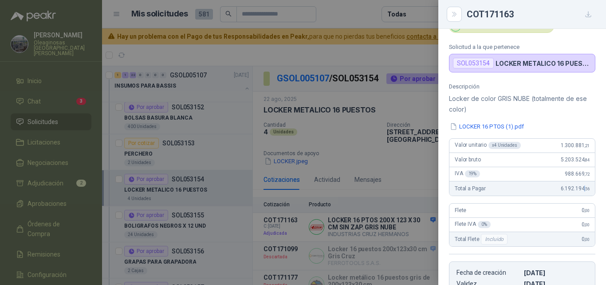
scroll to position [0, 0]
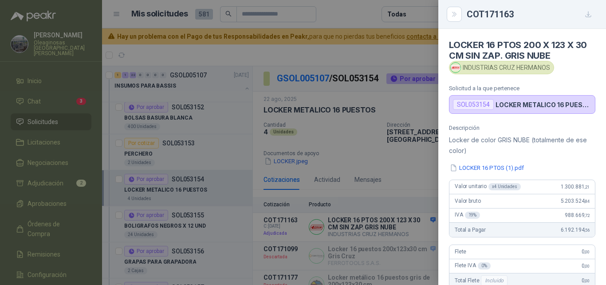
click at [557, 249] on div "Flete 0 ,00" at bounding box center [523, 252] width 146 height 14
click at [333, 218] on div at bounding box center [303, 142] width 606 height 285
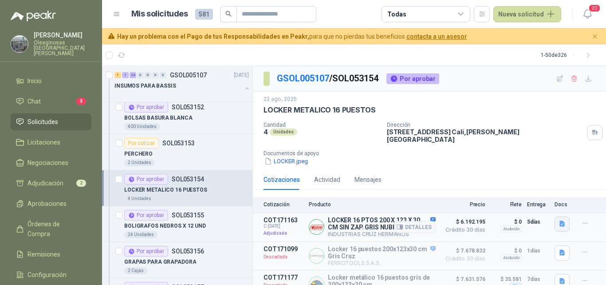
click at [559, 220] on icon "button" at bounding box center [563, 224] width 8 height 8
click at [519, 201] on button "LOCKER 16 PTOS (1).pdf" at bounding box center [519, 197] width 76 height 9
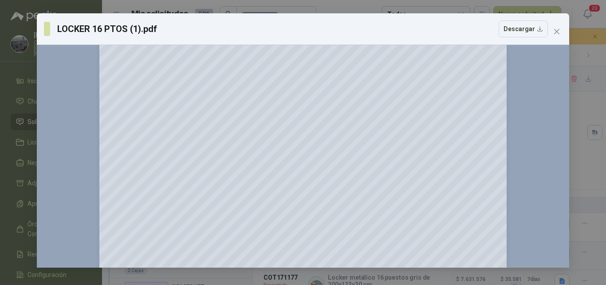
scroll to position [44, 0]
click at [538, 31] on button "Descargar" at bounding box center [523, 28] width 49 height 17
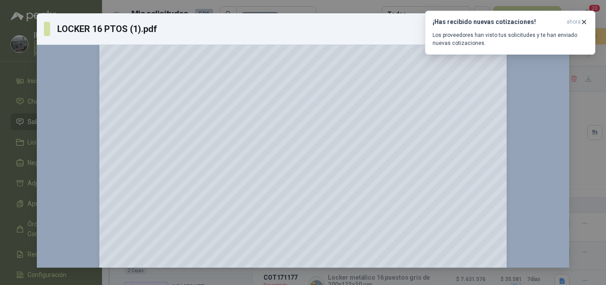
scroll to position [0, 0]
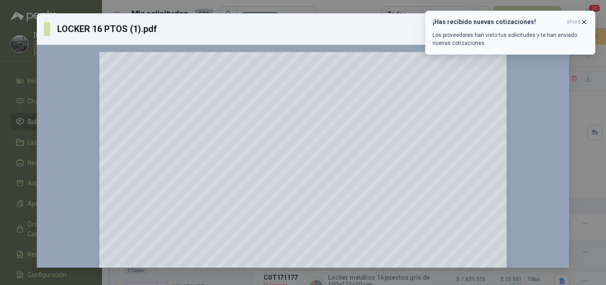
click at [587, 22] on icon "button" at bounding box center [585, 22] width 8 height 8
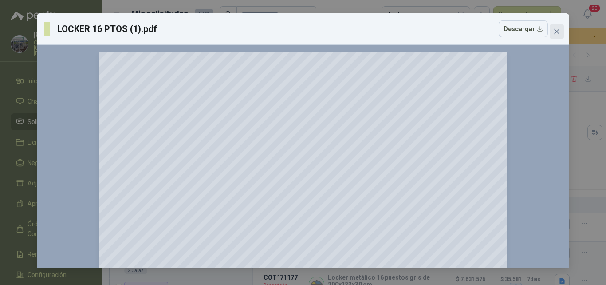
click at [557, 32] on icon "close" at bounding box center [557, 31] width 5 height 5
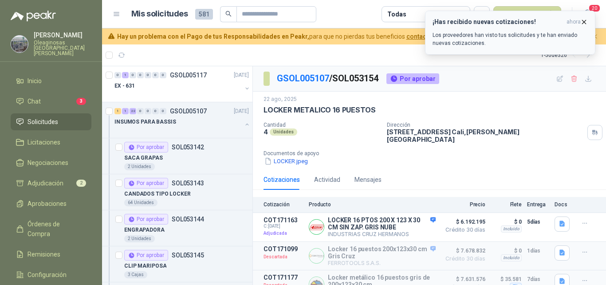
click at [583, 20] on icon "button" at bounding box center [585, 22] width 4 height 4
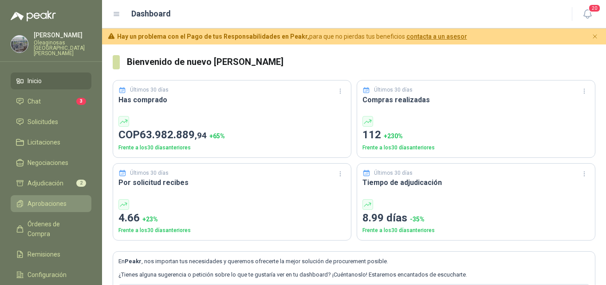
click at [59, 198] on span "Aprobaciones" at bounding box center [47, 203] width 39 height 10
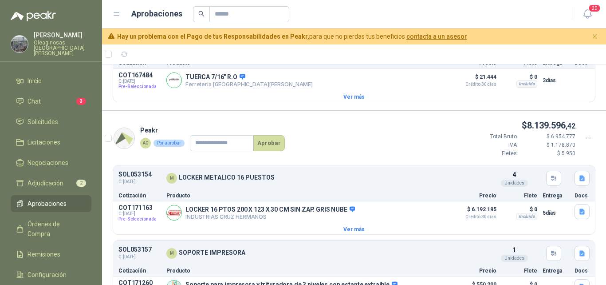
scroll to position [400, 0]
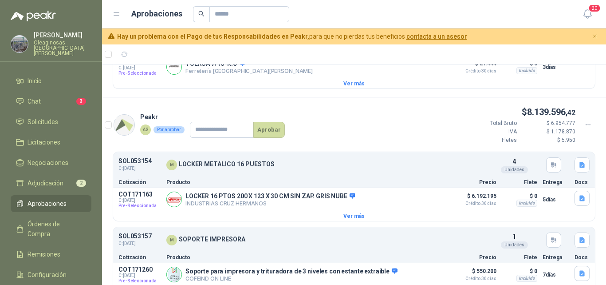
click at [585, 127] on icon at bounding box center [589, 125] width 8 height 8
click at [562, 162] on span "Descargar" at bounding box center [556, 161] width 51 height 10
click at [348, 162] on div "M LOCKER METALICO 16 PUESTOS" at bounding box center [324, 164] width 316 height 11
click at [46, 120] on span "Solicitudes" at bounding box center [43, 122] width 31 height 10
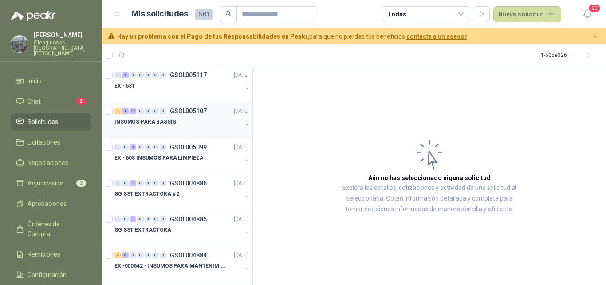
click at [162, 130] on div at bounding box center [178, 130] width 127 height 7
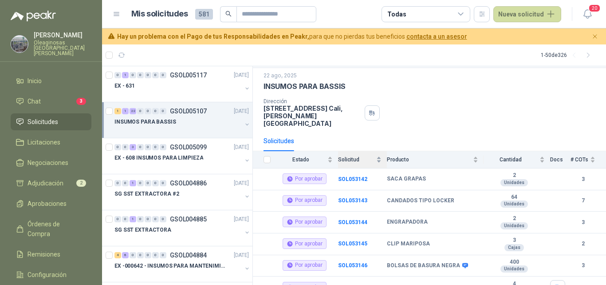
scroll to position [44, 0]
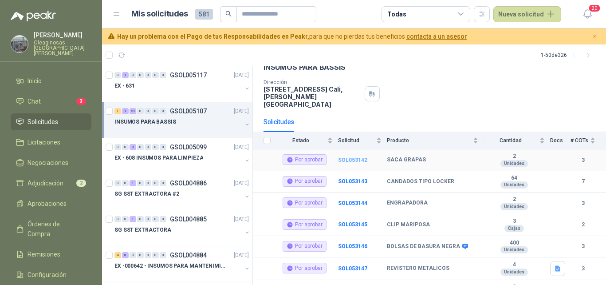
click at [357, 157] on b "SOL053142" at bounding box center [352, 160] width 29 height 6
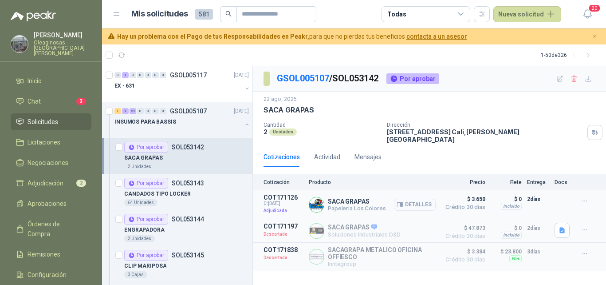
click at [414, 200] on button "Detalles" at bounding box center [415, 204] width 42 height 12
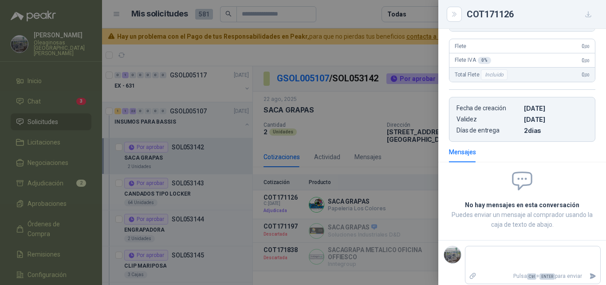
scroll to position [14, 0]
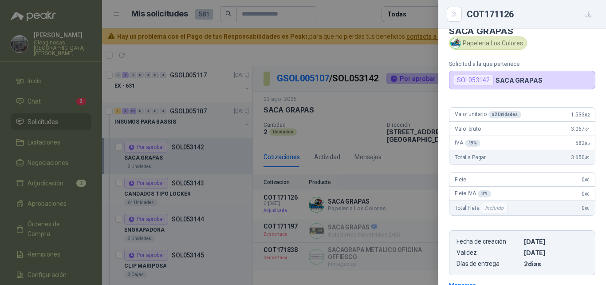
click at [197, 206] on div at bounding box center [303, 142] width 606 height 285
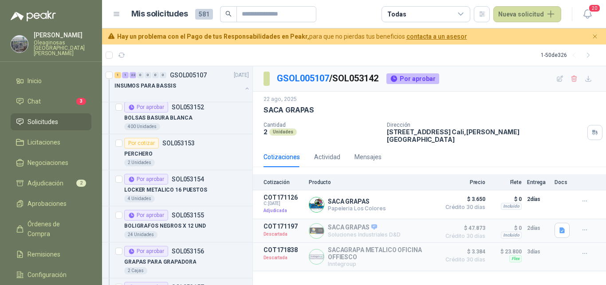
scroll to position [444, 0]
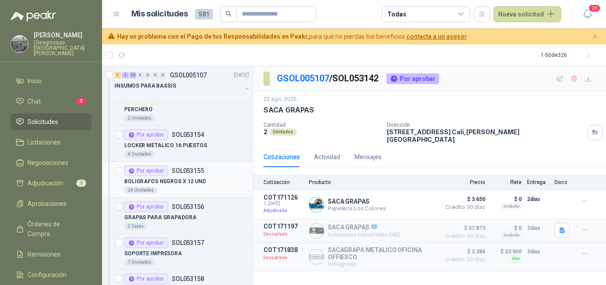
click at [187, 191] on div "24 Unidades" at bounding box center [186, 189] width 125 height 7
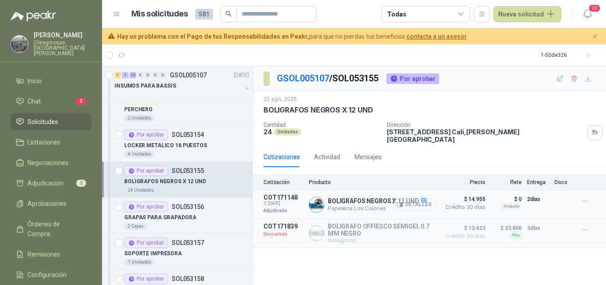
click at [419, 198] on button "Detalles" at bounding box center [415, 204] width 42 height 12
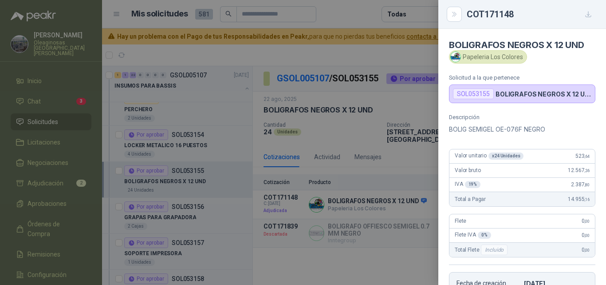
click at [550, 202] on div "Total a Pagar 14.955 ,16" at bounding box center [523, 199] width 146 height 14
click at [188, 209] on div at bounding box center [303, 142] width 606 height 285
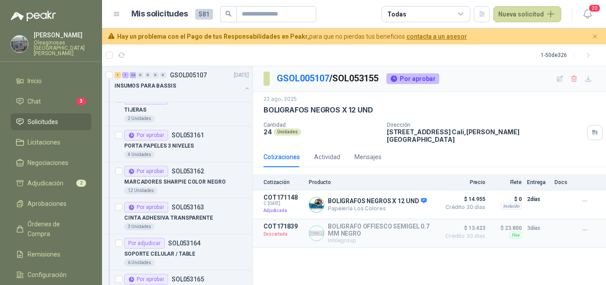
scroll to position [710, 0]
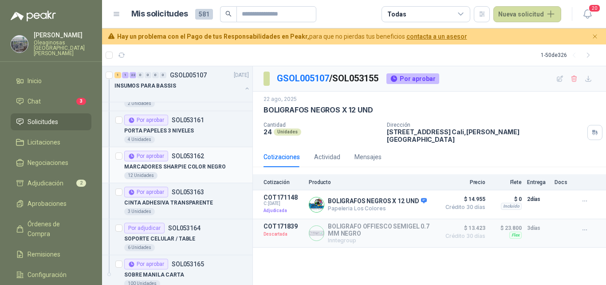
click at [201, 174] on div "12 Unidades" at bounding box center [186, 175] width 125 height 7
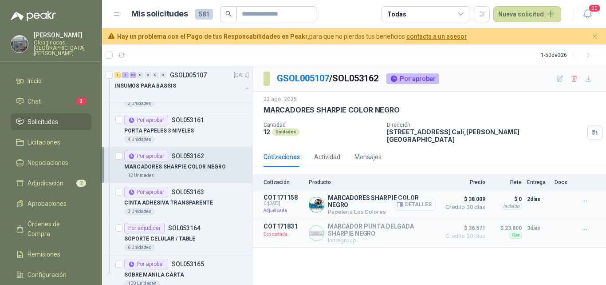
click at [427, 204] on button "Detalles" at bounding box center [415, 204] width 42 height 12
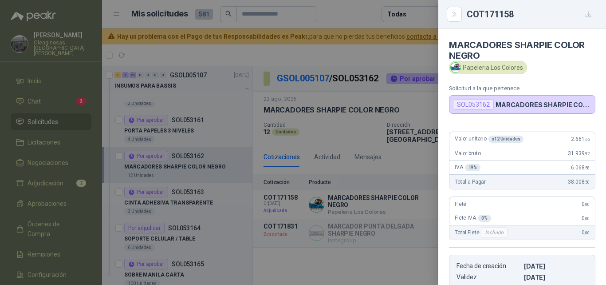
click at [557, 198] on div "Flete 0 ,00" at bounding box center [523, 204] width 146 height 14
click at [164, 220] on div at bounding box center [303, 142] width 606 height 285
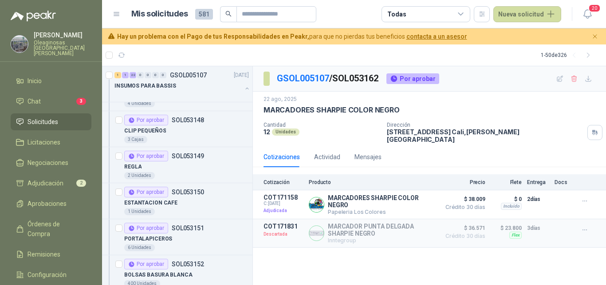
scroll to position [222, 0]
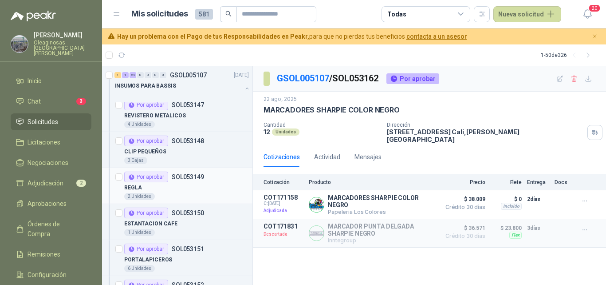
click at [174, 194] on div "2 Unidades" at bounding box center [186, 196] width 125 height 7
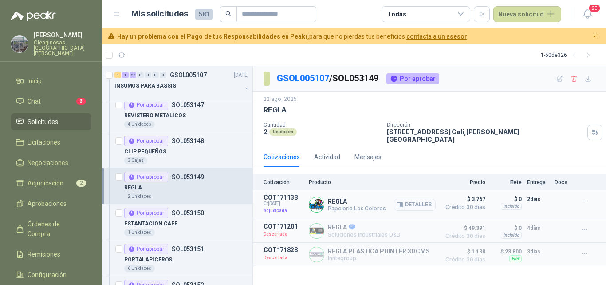
click at [414, 198] on button "Detalles" at bounding box center [415, 204] width 42 height 12
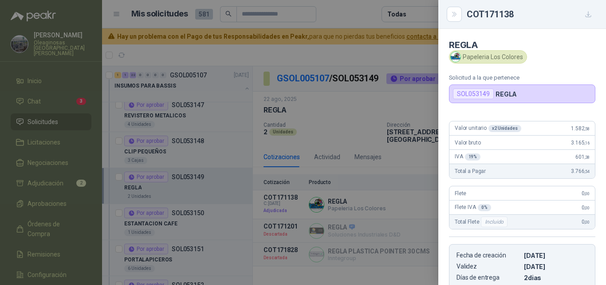
click at [558, 220] on div "Total Flete Incluido 0 ,00" at bounding box center [523, 221] width 146 height 14
click at [182, 238] on div at bounding box center [303, 142] width 606 height 285
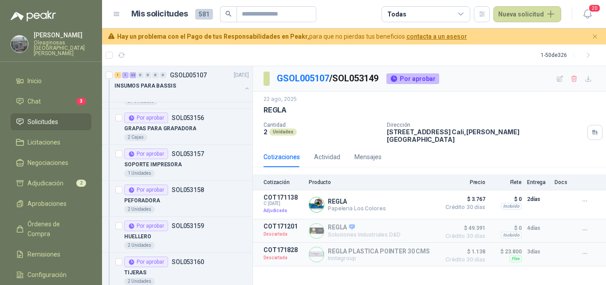
scroll to position [622, 0]
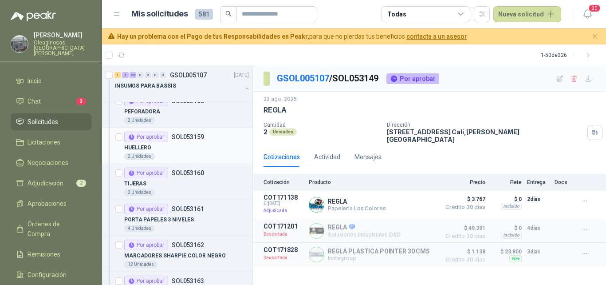
click at [168, 148] on div "HUELLERO" at bounding box center [186, 147] width 125 height 11
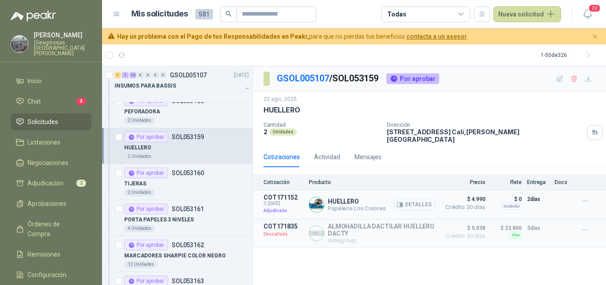
click at [419, 198] on button "Detalles" at bounding box center [415, 204] width 42 height 12
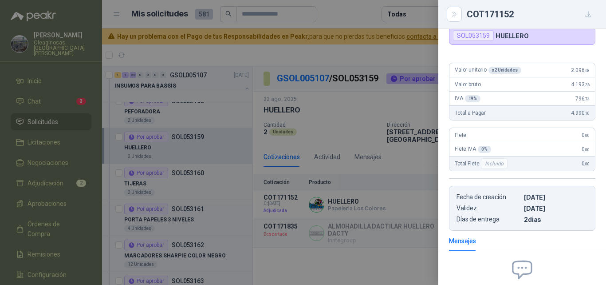
scroll to position [14, 0]
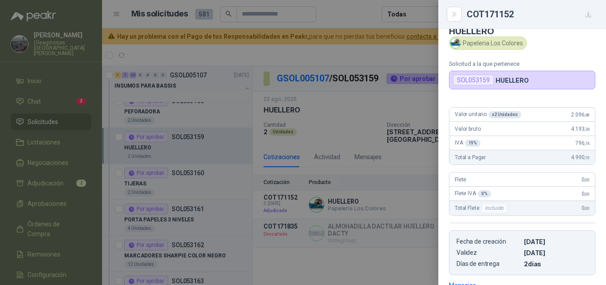
click at [558, 206] on div "Total Flete Incluido 0 ,00" at bounding box center [523, 208] width 146 height 14
click at [272, 229] on div at bounding box center [303, 142] width 606 height 285
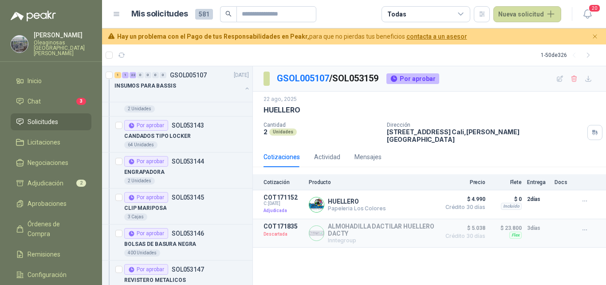
scroll to position [44, 0]
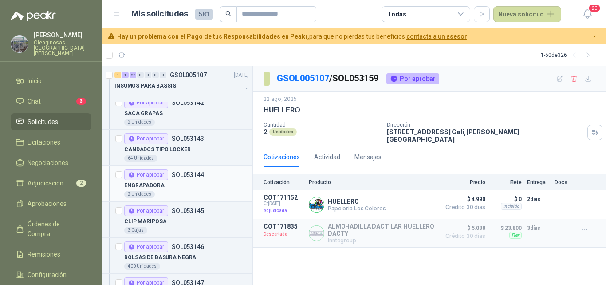
click at [185, 192] on div "2 Unidades" at bounding box center [186, 193] width 125 height 7
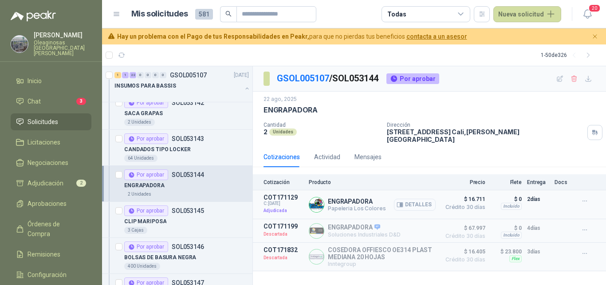
click at [418, 198] on button "Detalles" at bounding box center [415, 204] width 42 height 12
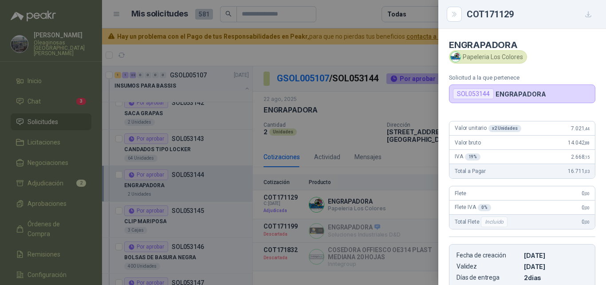
click at [556, 207] on div "Flete IVA 0 % 0 ,00" at bounding box center [523, 207] width 146 height 14
click at [345, 234] on div at bounding box center [303, 142] width 606 height 285
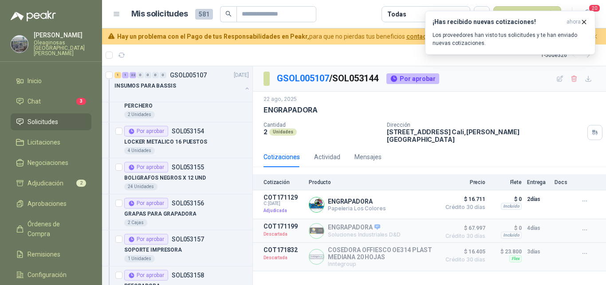
scroll to position [444, 0]
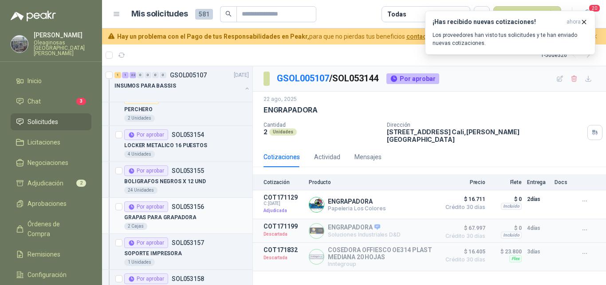
click at [182, 226] on div "2 Cajas" at bounding box center [186, 225] width 125 height 7
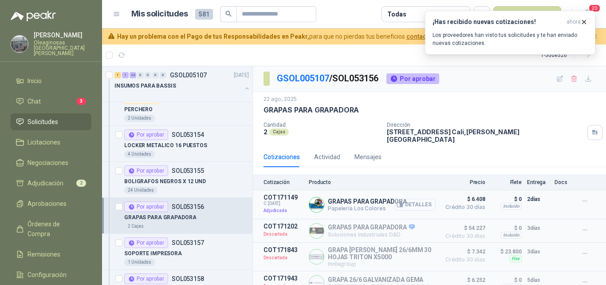
click at [414, 198] on button "Detalles" at bounding box center [415, 204] width 42 height 12
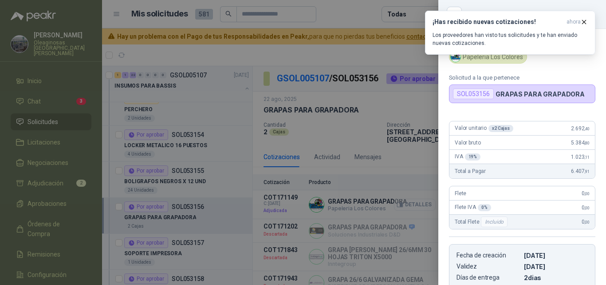
scroll to position [147, 0]
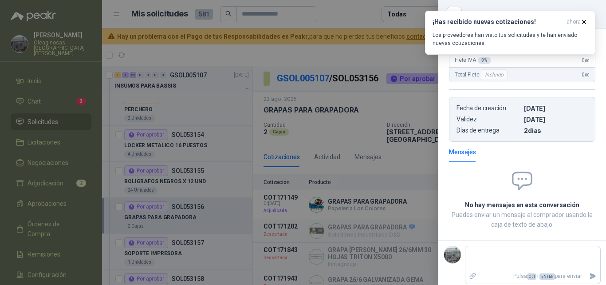
click at [588, 172] on span at bounding box center [522, 181] width 147 height 24
click at [377, 204] on div at bounding box center [303, 142] width 606 height 285
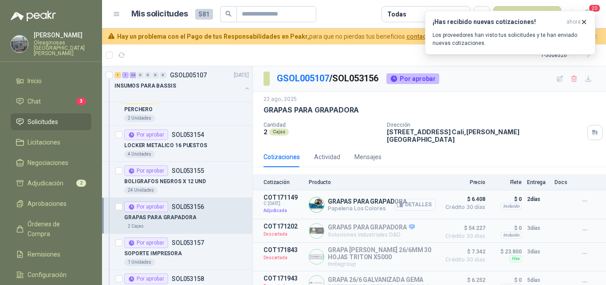
click at [417, 200] on button "Detalles" at bounding box center [415, 204] width 42 height 12
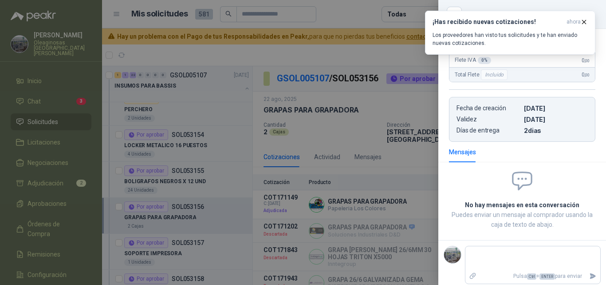
click at [402, 206] on div at bounding box center [303, 142] width 606 height 285
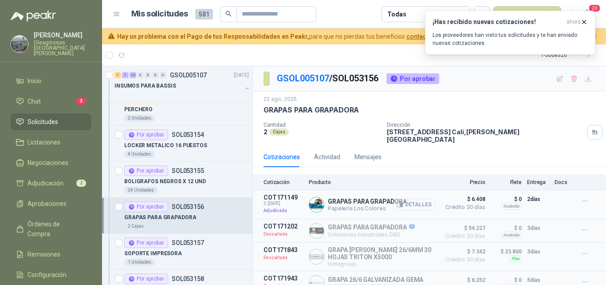
click at [414, 202] on button "Detalles" at bounding box center [415, 204] width 42 height 12
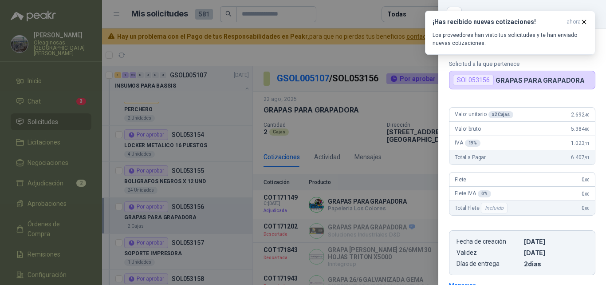
scroll to position [0, 0]
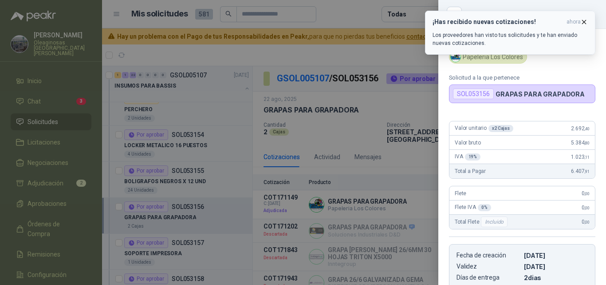
click at [587, 23] on icon "button" at bounding box center [585, 22] width 8 height 8
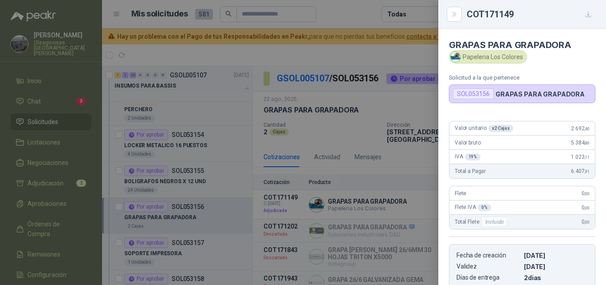
click at [557, 207] on div "Flete IVA 0 % 0 ,00" at bounding box center [523, 207] width 146 height 14
click at [424, 207] on div at bounding box center [303, 142] width 606 height 285
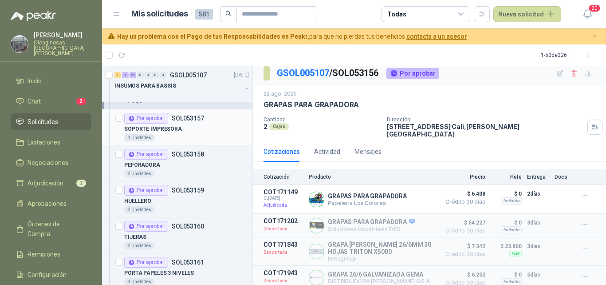
scroll to position [577, 0]
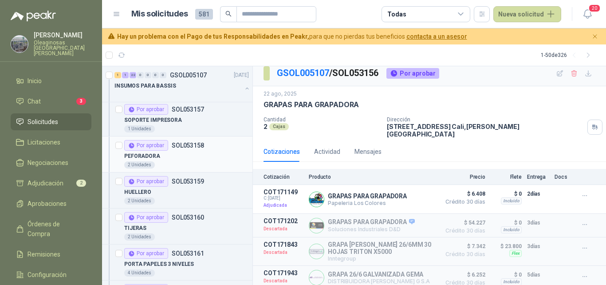
click at [183, 161] on div "PEFORADORA" at bounding box center [186, 156] width 125 height 11
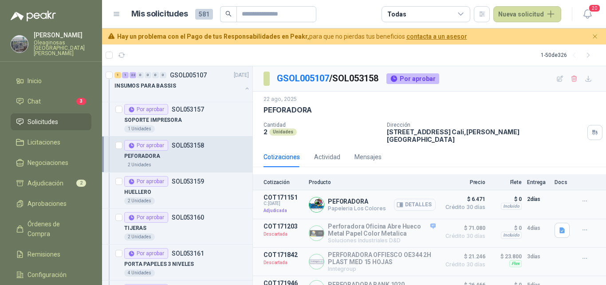
click at [409, 200] on button "Detalles" at bounding box center [415, 204] width 42 height 12
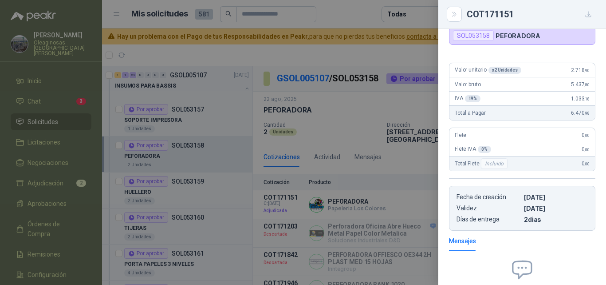
scroll to position [14, 0]
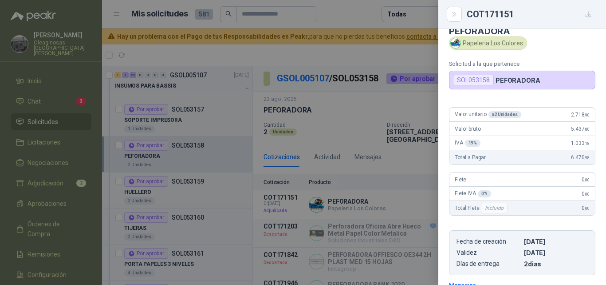
click at [549, 210] on div "Total Flete Incluido 0 ,00" at bounding box center [523, 208] width 146 height 14
click at [221, 218] on div at bounding box center [303, 142] width 606 height 285
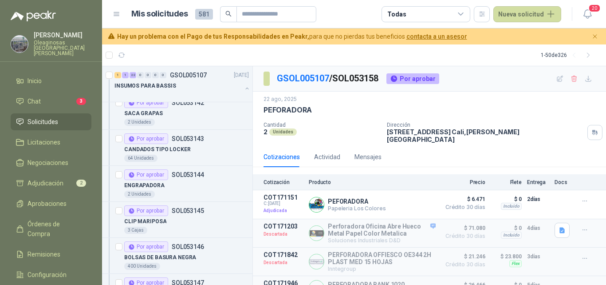
scroll to position [0, 0]
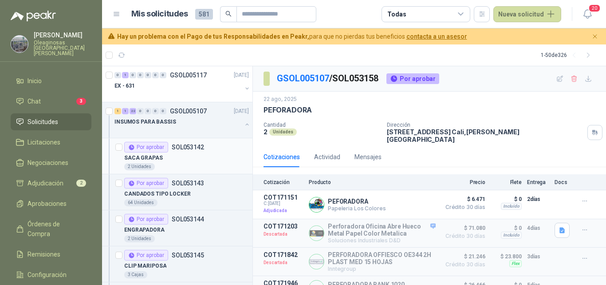
click at [196, 164] on div "2 Unidades" at bounding box center [186, 166] width 125 height 7
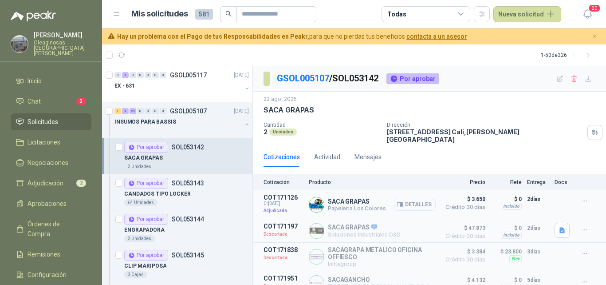
click at [416, 198] on button "Detalles" at bounding box center [415, 204] width 42 height 12
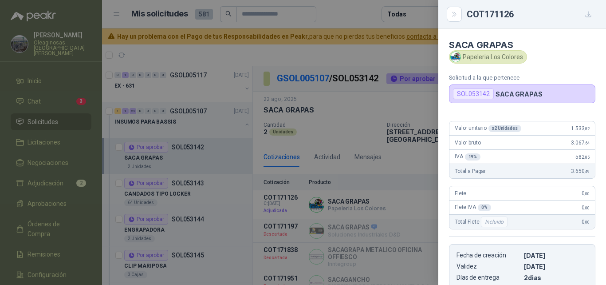
click at [563, 235] on div "Valor unitario x 2 Unidades 1.533 ,82 Valor bruto 3.067 ,64 IVA 19 % 582 ,85 To…" at bounding box center [523, 201] width 168 height 175
click at [179, 201] on div at bounding box center [303, 142] width 606 height 285
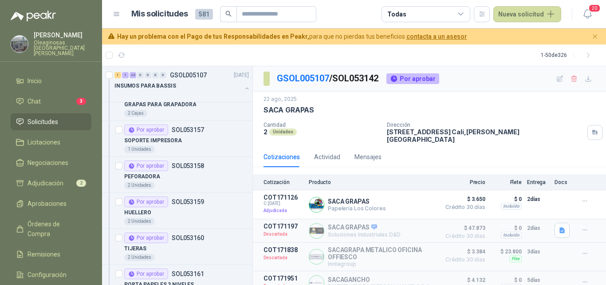
scroll to position [577, 0]
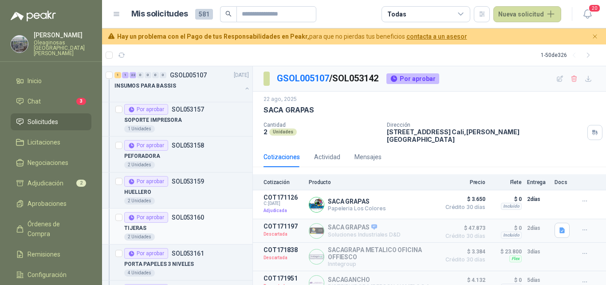
click at [172, 226] on div "TIJERAS" at bounding box center [186, 227] width 125 height 11
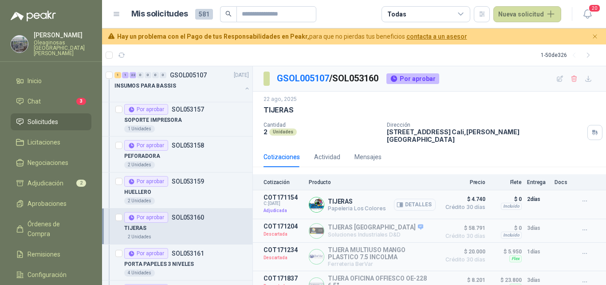
click at [404, 204] on button "Detalles" at bounding box center [415, 204] width 42 height 12
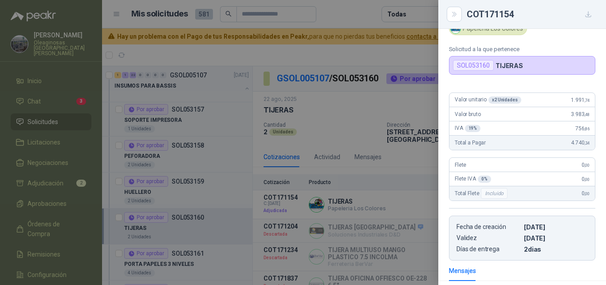
scroll to position [14, 0]
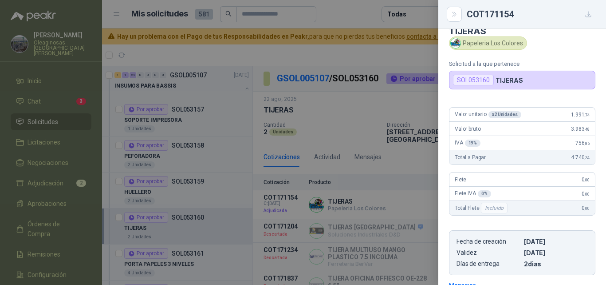
click at [567, 211] on div "Total Flete Incluido 0 ,00" at bounding box center [523, 208] width 146 height 14
click at [159, 245] on div at bounding box center [303, 142] width 606 height 285
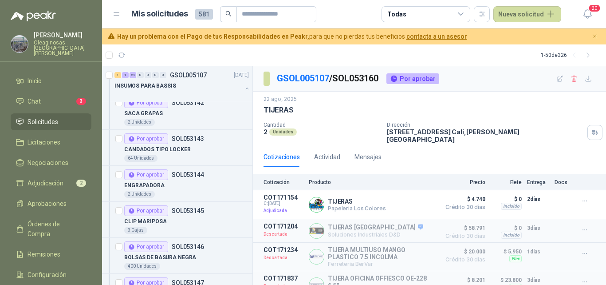
scroll to position [0, 0]
